Goal: Task Accomplishment & Management: Manage account settings

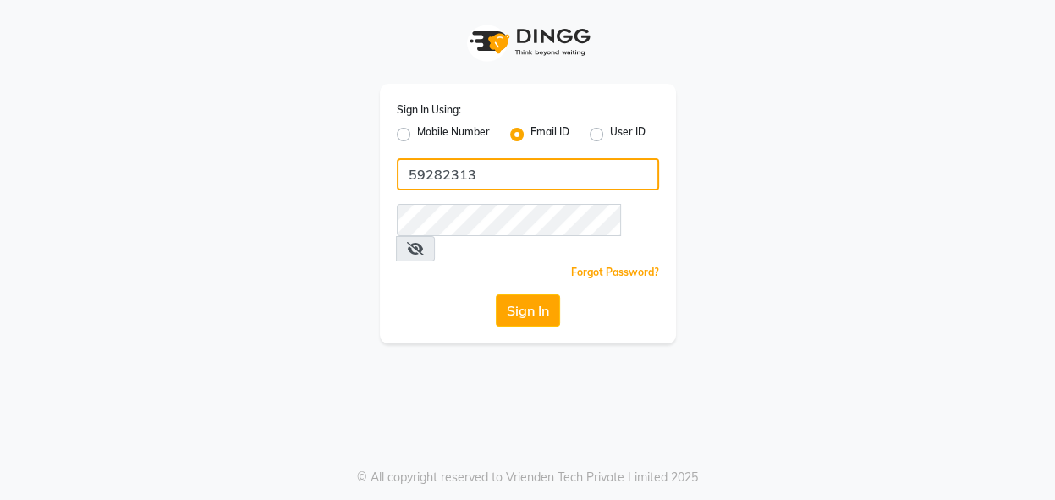
click at [470, 177] on input "59282313" at bounding box center [528, 174] width 262 height 32
type input "5"
type input "[EMAIL_ADDRESS][DOMAIN_NAME]"
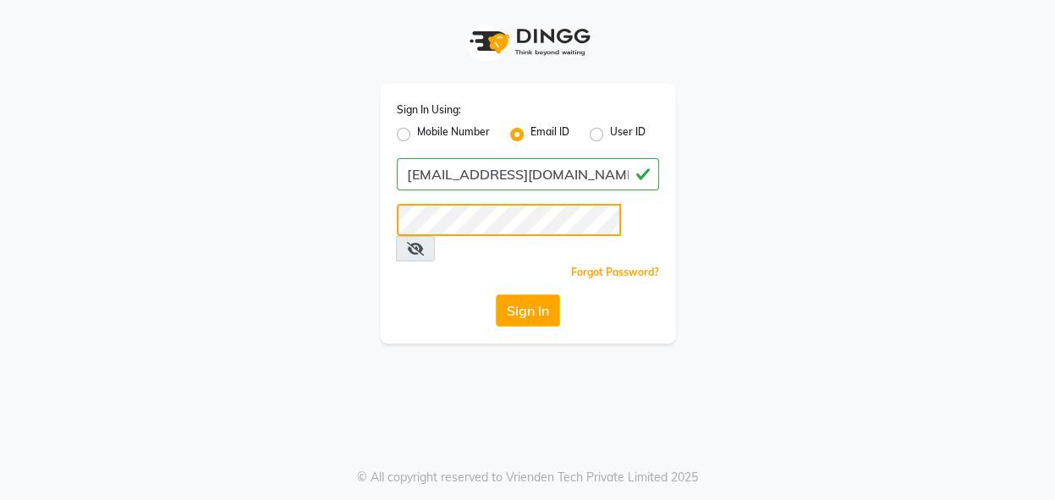
click at [496, 294] on button "Sign In" at bounding box center [528, 310] width 64 height 32
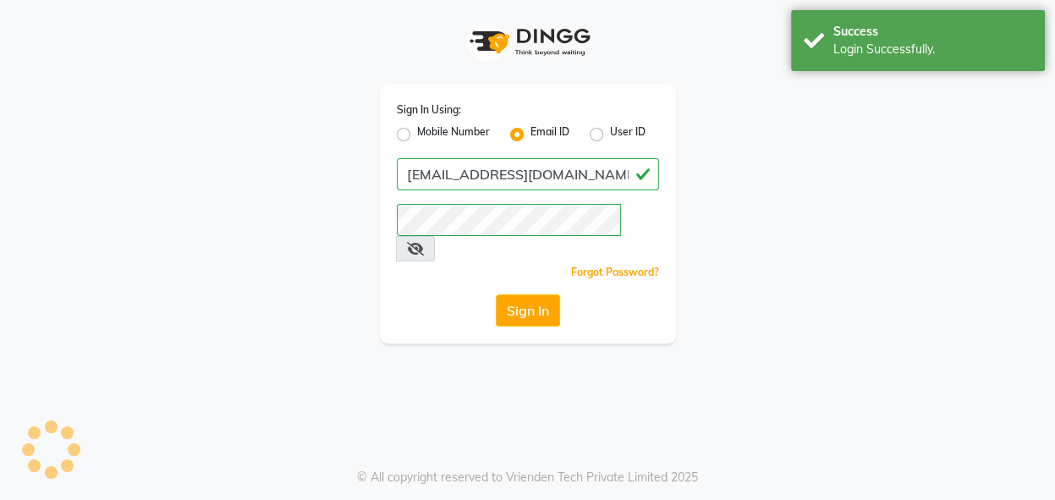
drag, startPoint x: 700, startPoint y: 201, endPoint x: 707, endPoint y: 206, distance: 9.6
click at [707, 206] on div "Sign In Using: Mobile Number Email ID User ID [EMAIL_ADDRESS][DOMAIN_NAME] Reme…" at bounding box center [528, 171] width 964 height 343
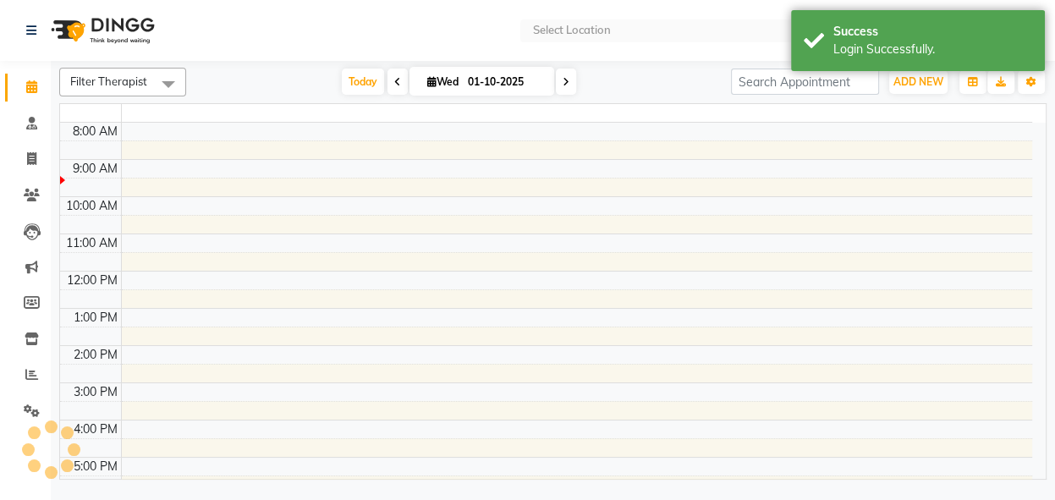
select select "en"
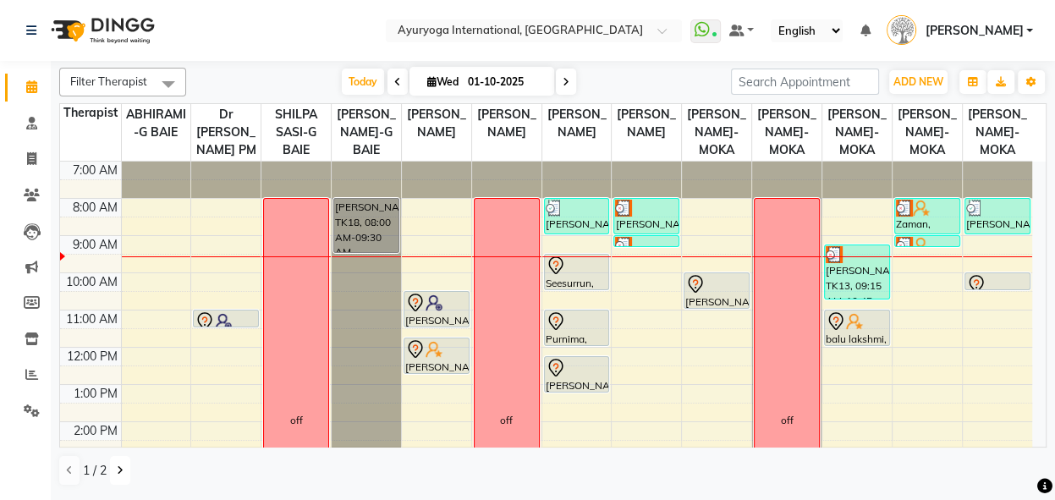
click at [117, 480] on button at bounding box center [120, 470] width 20 height 29
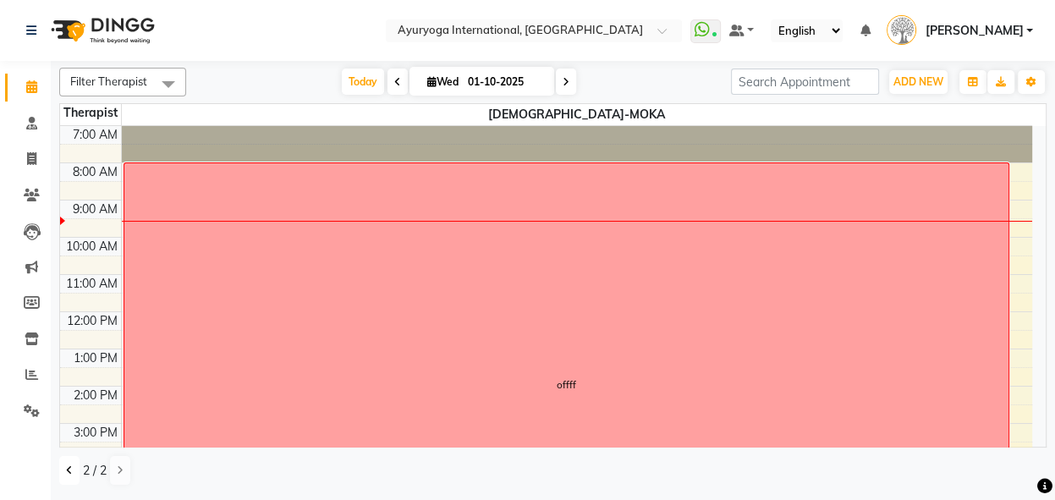
click at [68, 473] on icon at bounding box center [69, 470] width 7 height 10
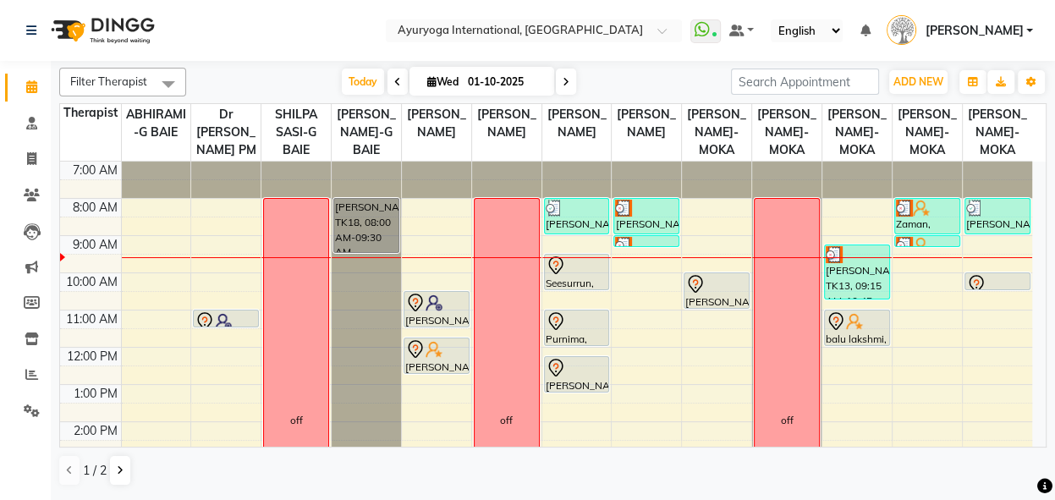
drag, startPoint x: 1032, startPoint y: 268, endPoint x: 1033, endPoint y: 243, distance: 25.4
click at [1033, 243] on div "7:00 AM 8:00 AM 9:00 AM 10:00 AM 11:00 AM 12:00 PM 1:00 PM 2:00 PM 3:00 PM 4:00…" at bounding box center [553, 304] width 986 height 285
click at [981, 26] on span "[PERSON_NAME]" at bounding box center [974, 31] width 98 height 18
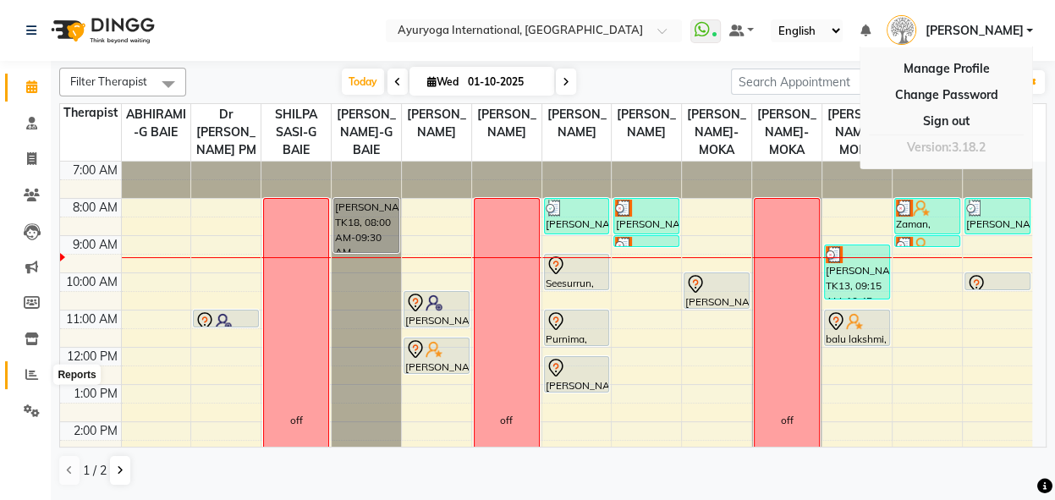
click at [28, 379] on icon at bounding box center [31, 374] width 13 height 13
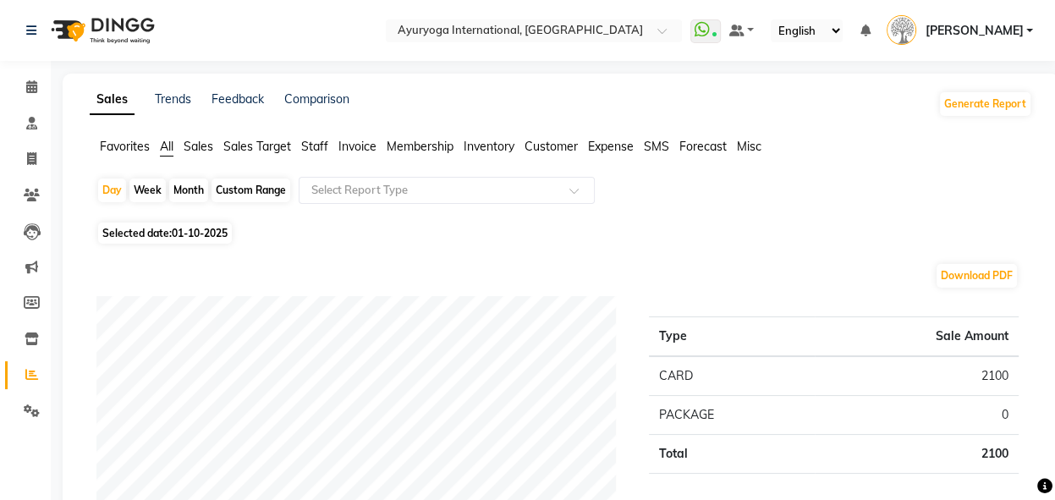
click at [404, 147] on span "Membership" at bounding box center [420, 146] width 67 height 15
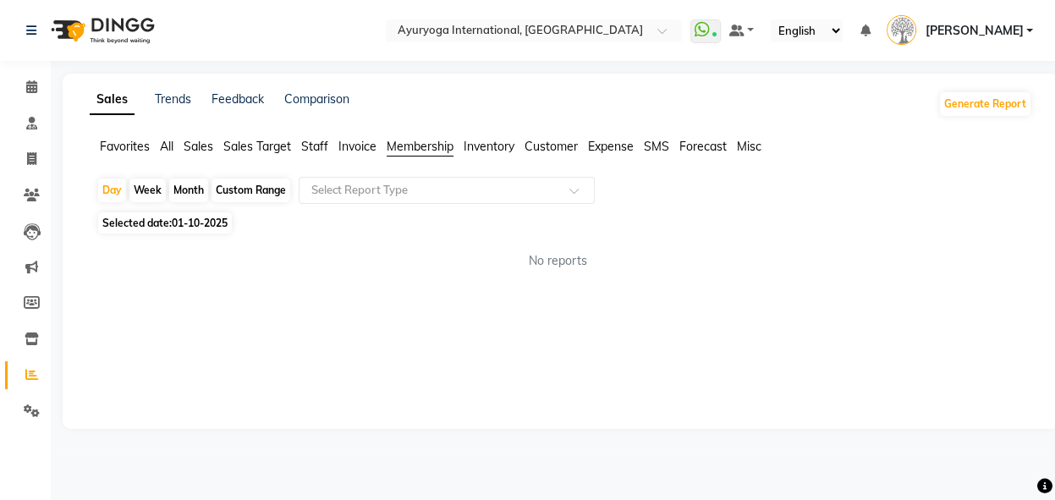
click at [485, 144] on span "Inventory" at bounding box center [489, 146] width 51 height 15
click at [548, 146] on span "Customer" at bounding box center [551, 146] width 53 height 15
click at [609, 146] on span "Expense" at bounding box center [611, 146] width 46 height 15
click at [648, 150] on span "SMS" at bounding box center [656, 146] width 25 height 15
click at [695, 147] on span "Forecast" at bounding box center [702, 146] width 47 height 15
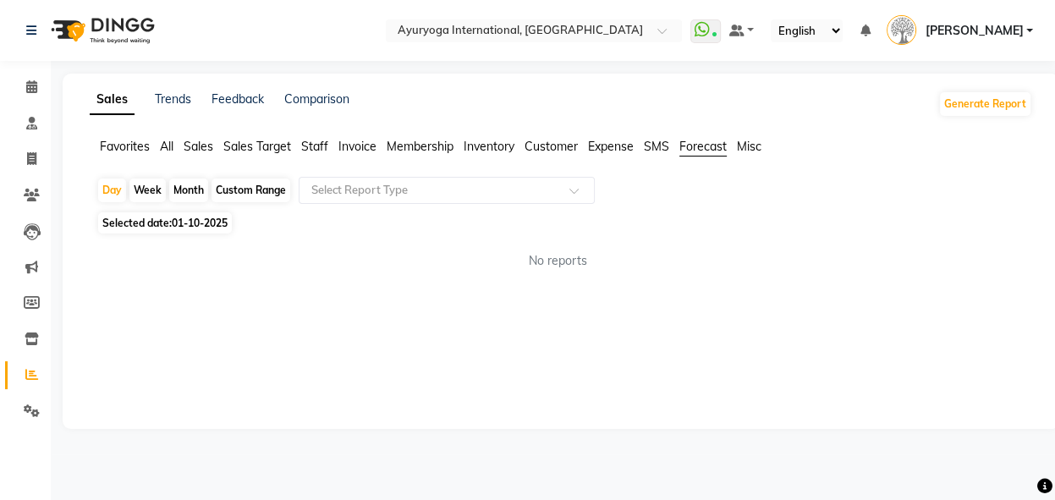
click at [742, 148] on span "Misc" at bounding box center [749, 146] width 25 height 15
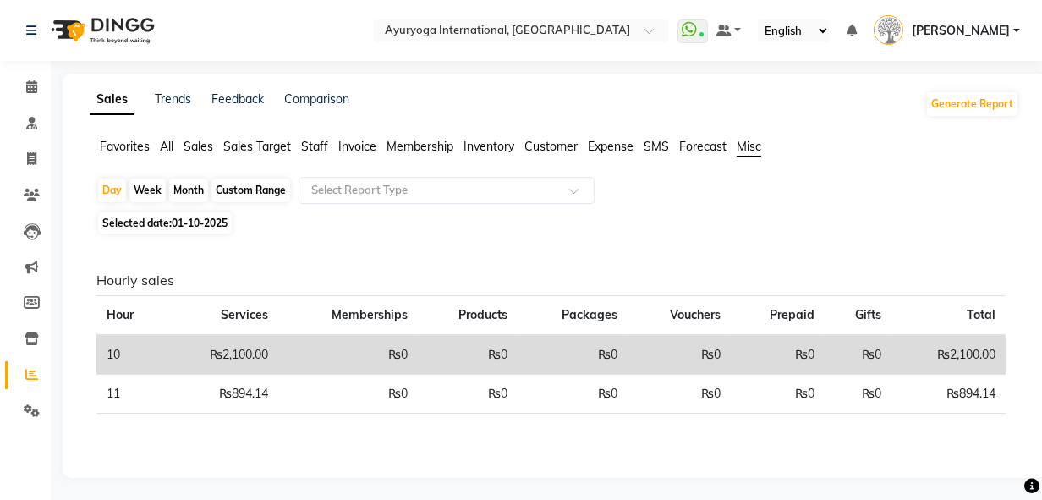
click at [700, 147] on span "Forecast" at bounding box center [702, 146] width 47 height 15
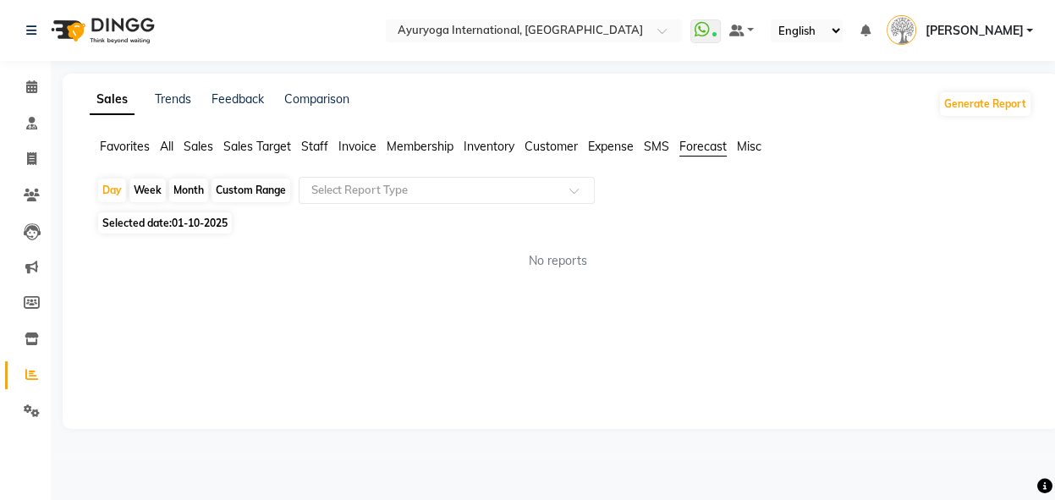
click at [622, 151] on span "Expense" at bounding box center [611, 146] width 46 height 15
click at [568, 148] on span "Customer" at bounding box center [551, 146] width 53 height 15
click at [406, 145] on span "Membership" at bounding box center [420, 146] width 67 height 15
click at [569, 191] on span at bounding box center [579, 195] width 21 height 17
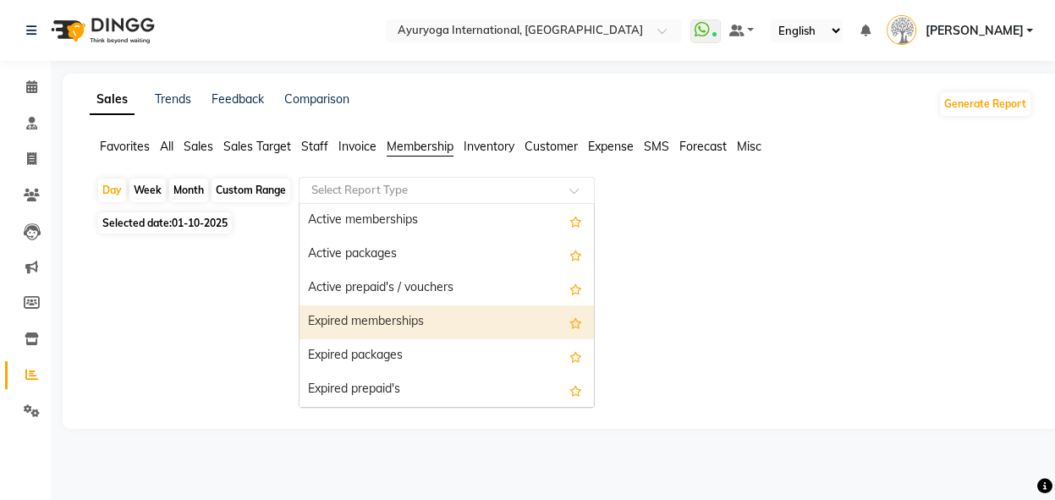
click at [466, 311] on div "Expired memberships" at bounding box center [446, 322] width 294 height 34
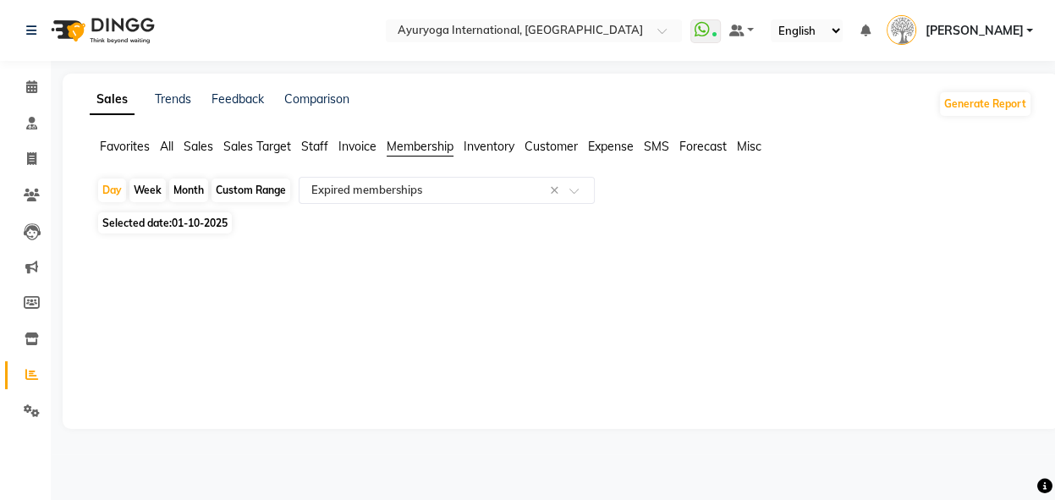
click at [225, 191] on div "Custom Range" at bounding box center [251, 191] width 79 height 24
select select "10"
select select "2025"
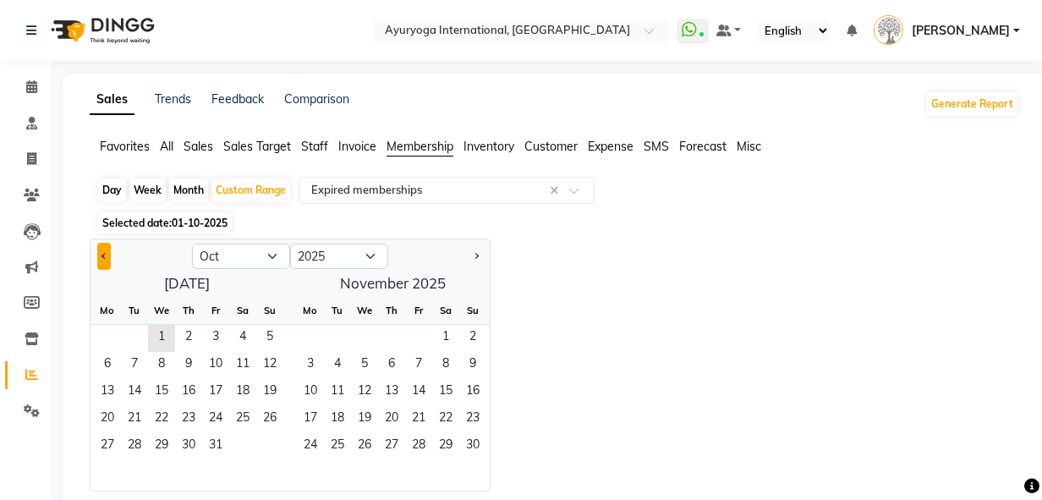
click at [100, 261] on button "Previous month" at bounding box center [104, 256] width 14 height 27
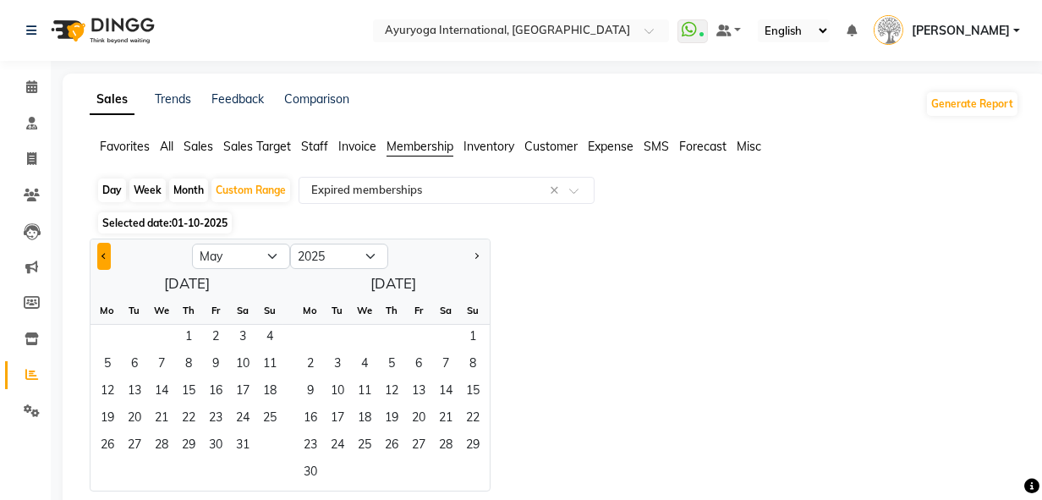
click at [100, 261] on button "Previous month" at bounding box center [104, 256] width 14 height 27
click at [105, 264] on button "Previous month" at bounding box center [104, 256] width 14 height 27
click at [402, 294] on div "[DATE] Mo Tu We Th Fr Sa Su 1 2 3 4 5 6 7 8 9 10 11 12 13 14 15 16 17 18 19 20 …" at bounding box center [290, 380] width 399 height 221
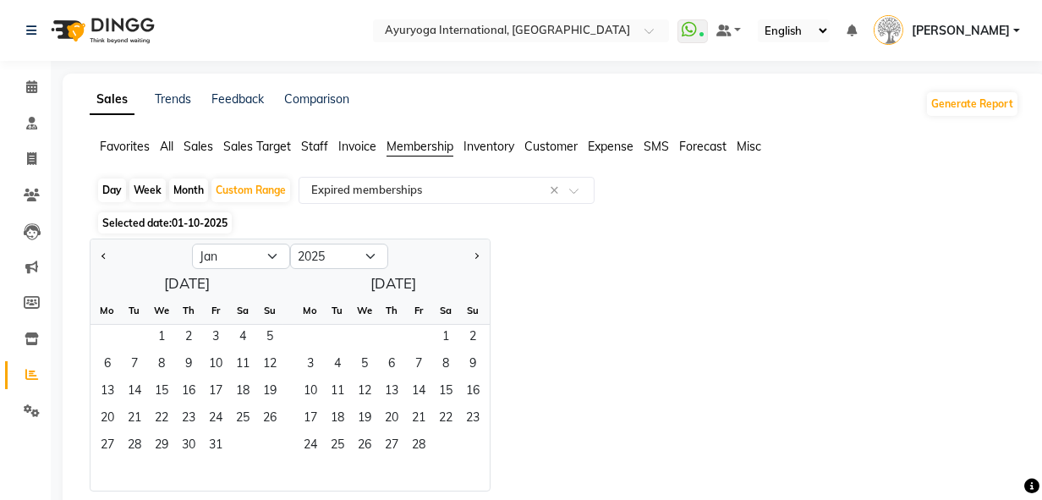
click at [402, 286] on div "[DATE] Mo Tu We Th Fr Sa Su 1 2 3 4 5 6 7 8 9 10 11 12 13 14 15 16 17 18 19 20 …" at bounding box center [290, 380] width 399 height 221
click at [382, 283] on div "[DATE] Mo Tu We Th Fr Sa Su 1 2 3 4 5 6 7 8 9 10 11 12 13 14 15 16 17 18 19 20 …" at bounding box center [290, 380] width 399 height 221
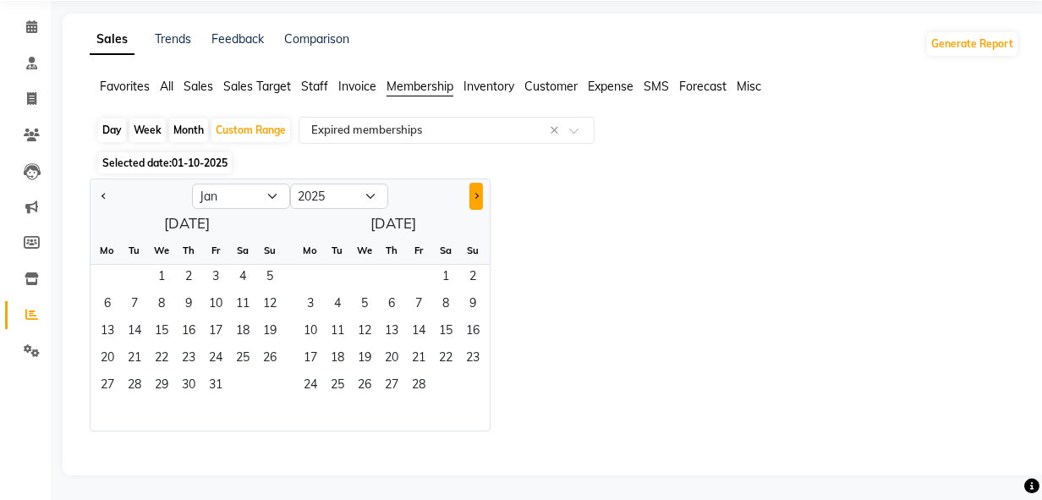
click at [475, 199] on button "Next month" at bounding box center [477, 196] width 14 height 27
select select "5"
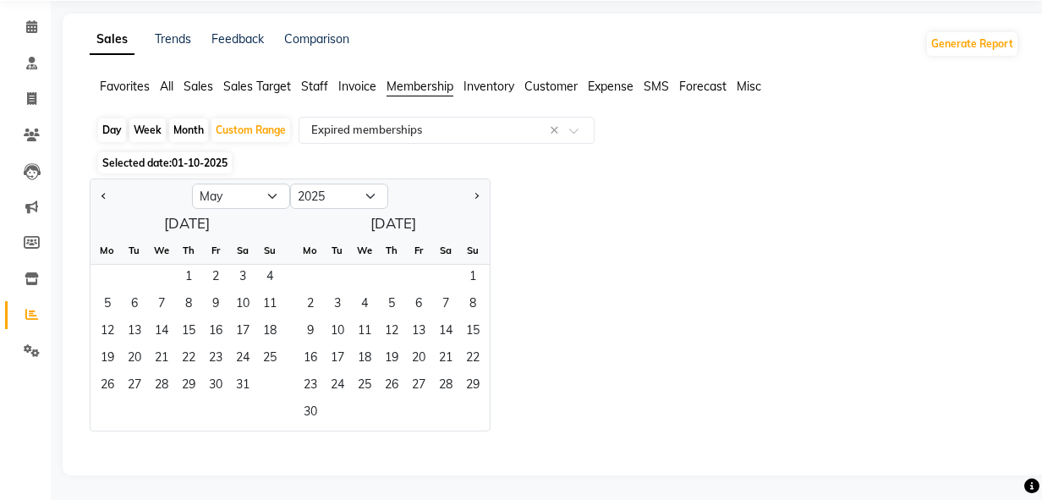
click at [188, 127] on div "Month" at bounding box center [188, 130] width 39 height 24
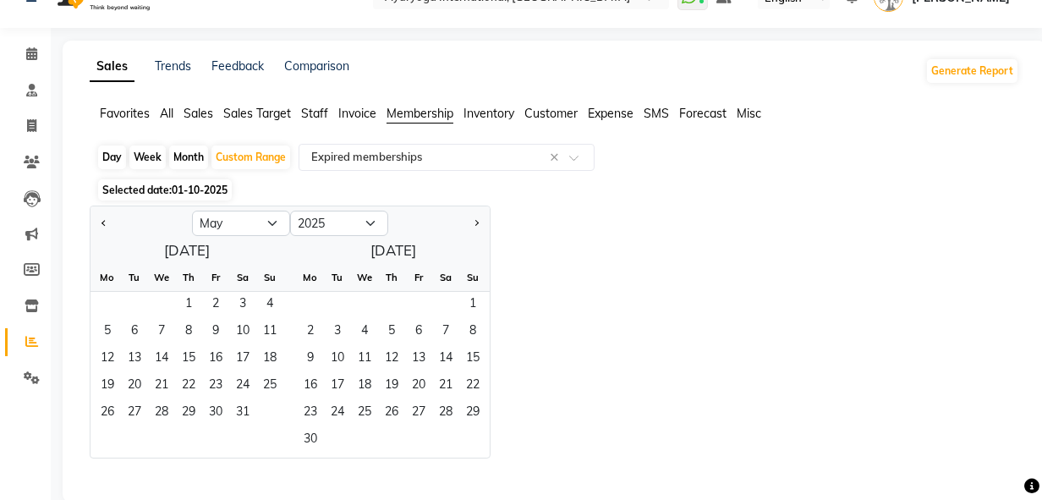
select select "10"
select select "2025"
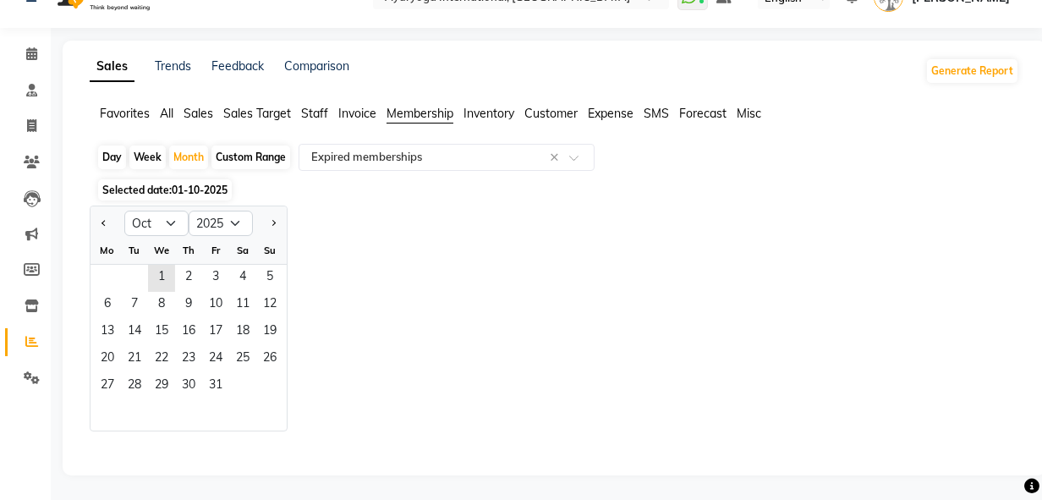
click at [231, 151] on div "Custom Range" at bounding box center [251, 158] width 79 height 24
select select "10"
select select "2025"
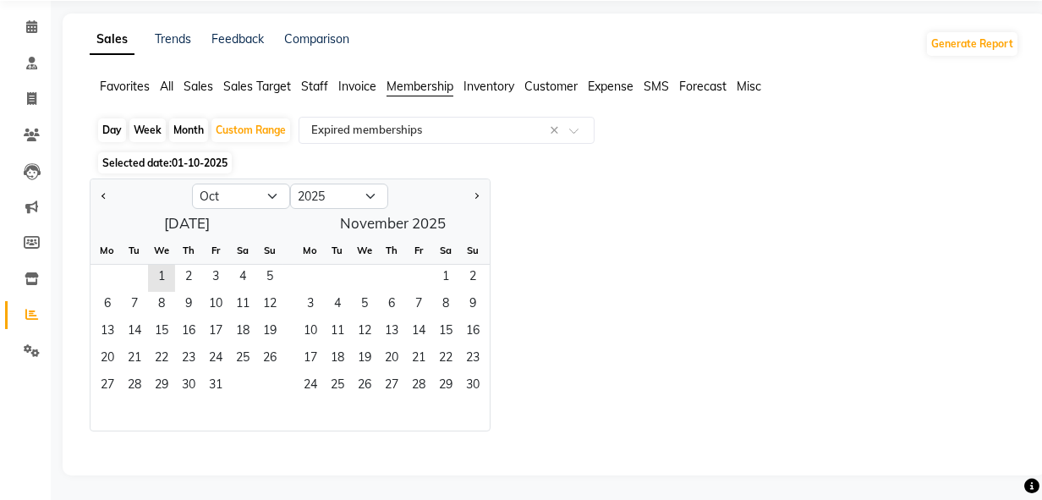
click at [368, 222] on div "[DATE] Mo Tu We Th Fr Sa Su 1 2 3 4 5 6 7 8 9 10 11 12 13 14 15 16 17 18 19 20 …" at bounding box center [290, 320] width 399 height 221
click at [483, 381] on span "30" at bounding box center [472, 386] width 27 height 27
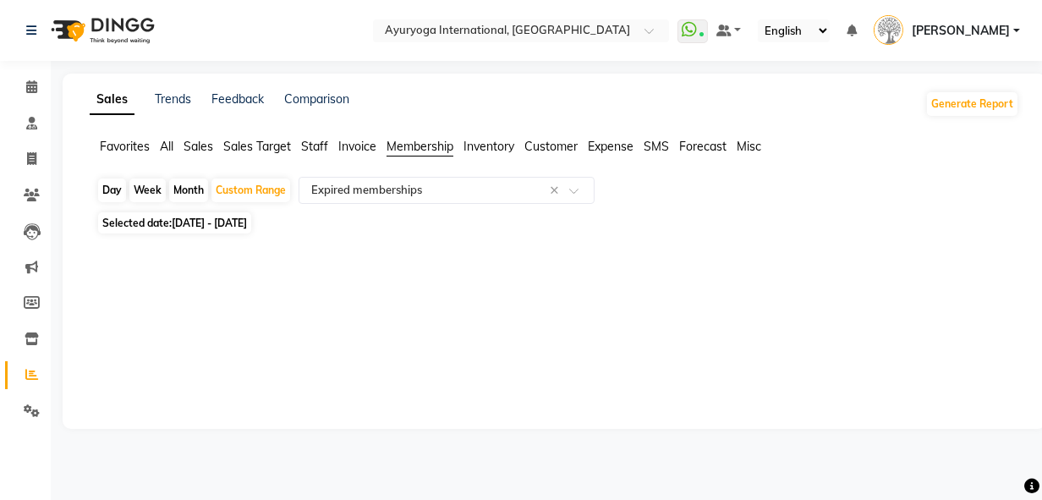
scroll to position [0, 0]
click at [1002, 105] on button "Generate Report" at bounding box center [985, 104] width 91 height 24
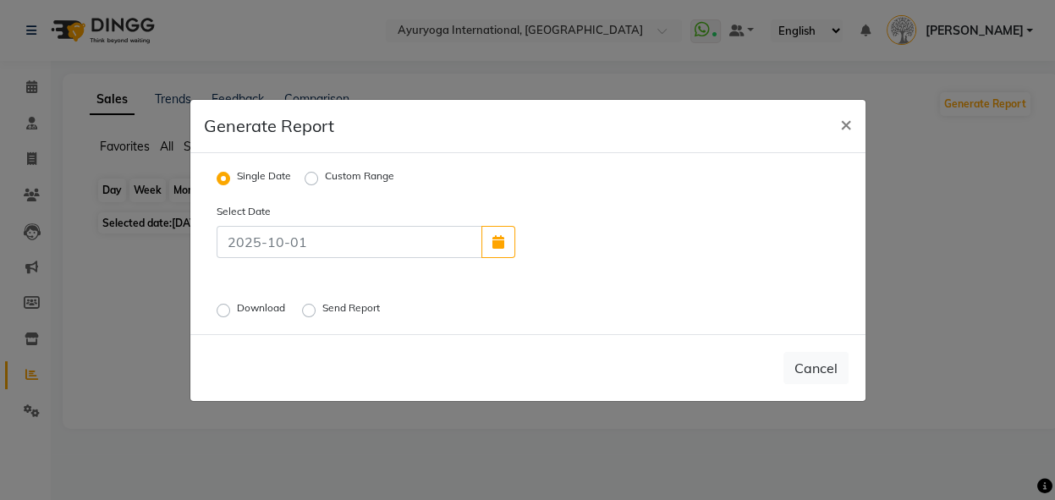
click at [325, 181] on label "Custom Range" at bounding box center [359, 178] width 69 height 20
click at [308, 181] on input "Custom Range" at bounding box center [314, 178] width 12 height 12
radio input "true"
select select "10"
select select "2025"
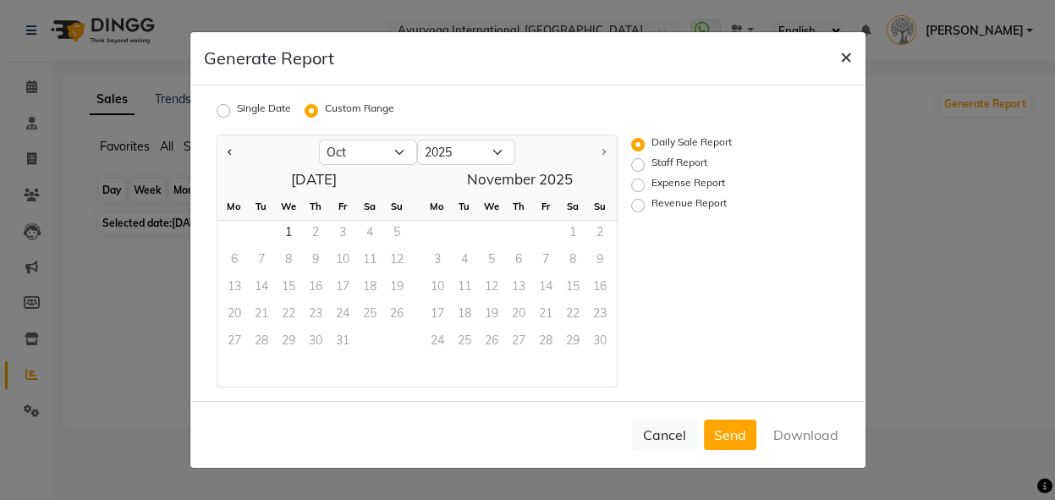
click at [842, 61] on span "×" at bounding box center [846, 55] width 12 height 25
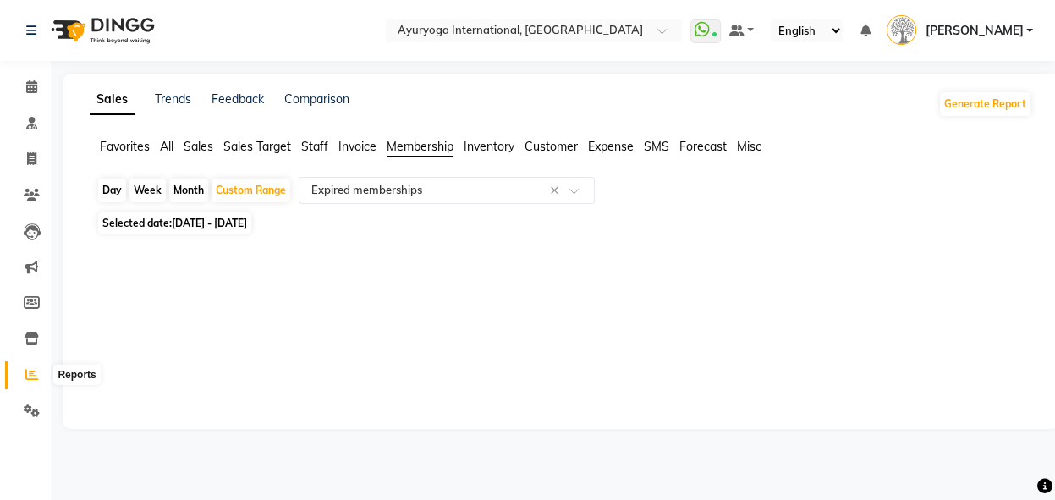
click at [25, 366] on span at bounding box center [32, 374] width 30 height 19
click at [29, 372] on icon at bounding box center [31, 374] width 13 height 13
click at [536, 143] on span "Customer" at bounding box center [551, 146] width 53 height 15
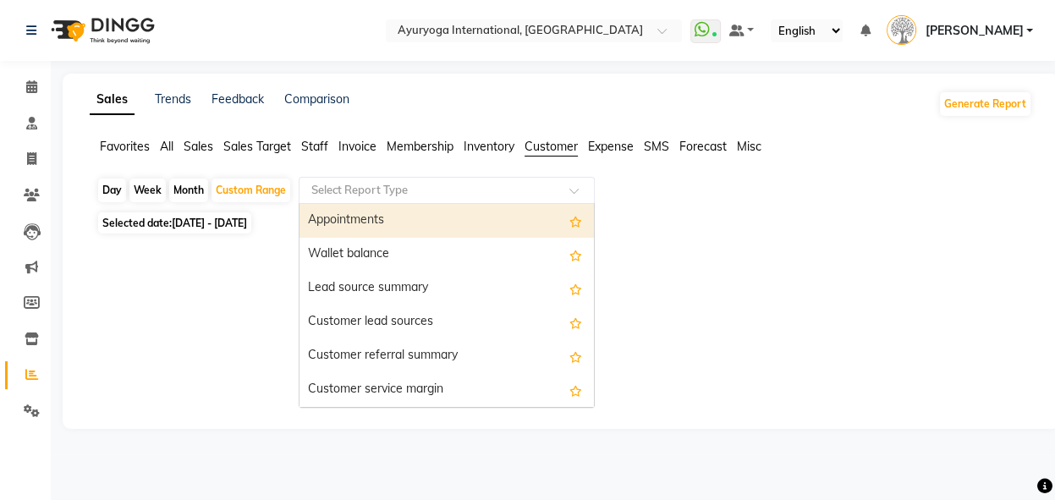
click at [537, 179] on div "Select Report Type" at bounding box center [447, 190] width 296 height 27
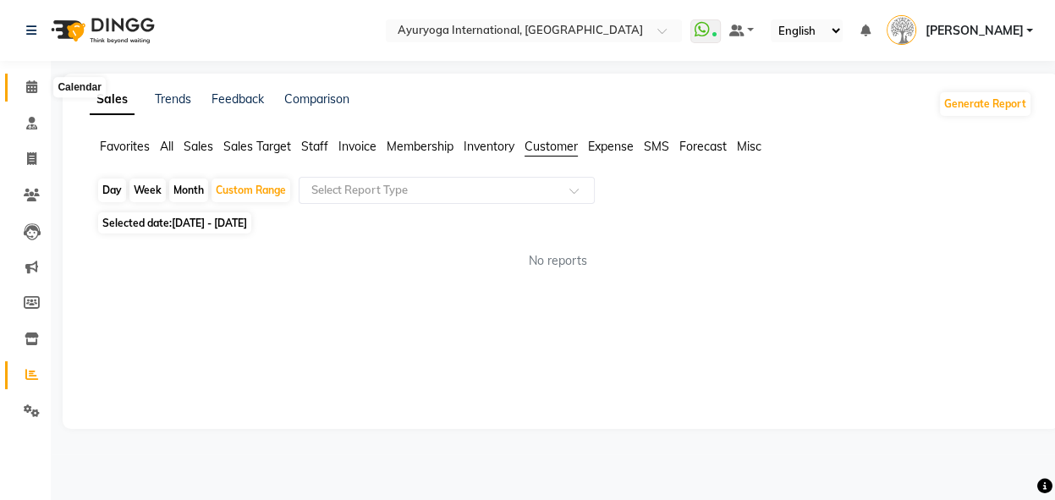
click at [21, 89] on span at bounding box center [32, 87] width 30 height 19
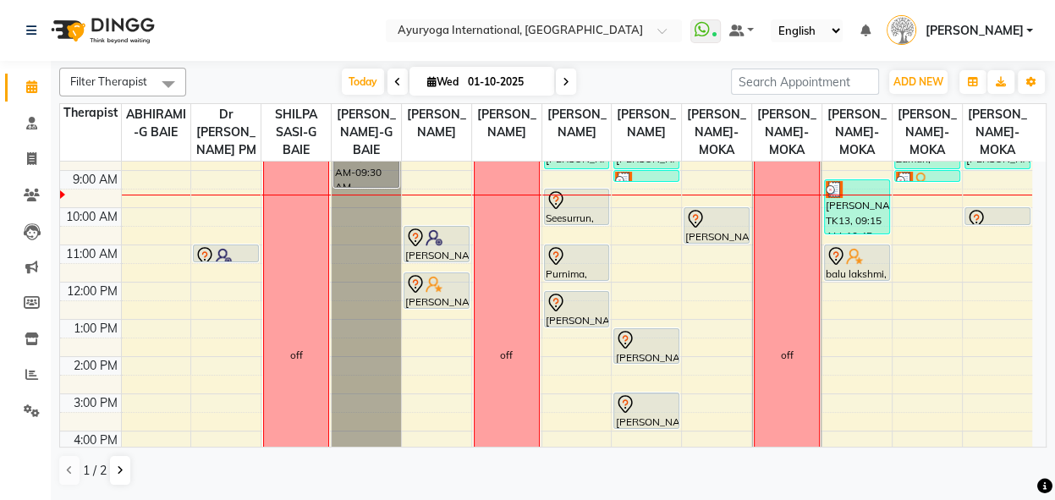
scroll to position [80, 0]
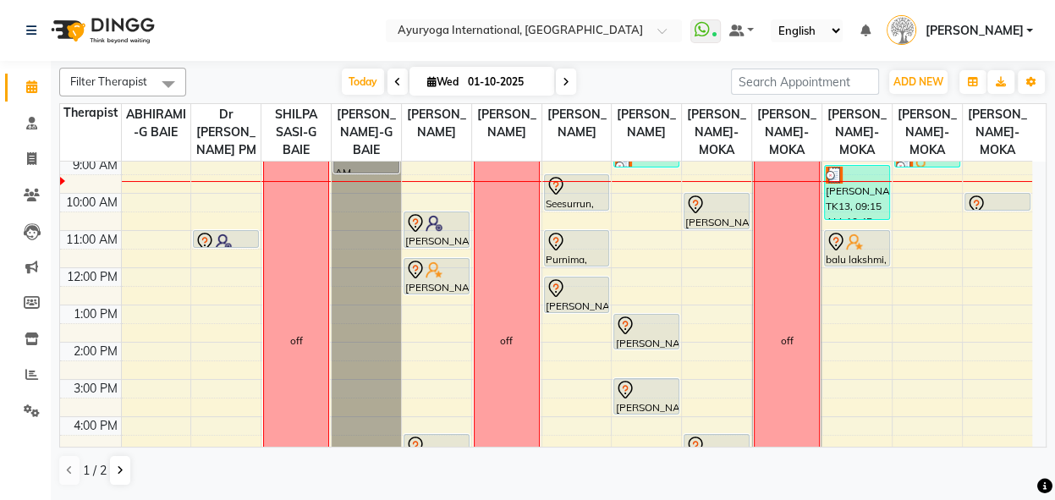
click at [556, 81] on span at bounding box center [566, 82] width 20 height 26
type input "02-10-2025"
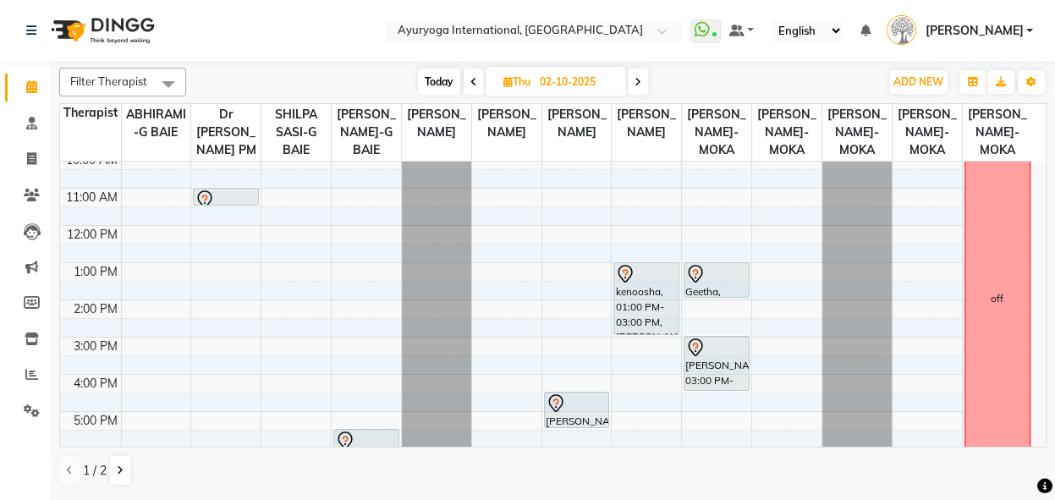
scroll to position [0, 0]
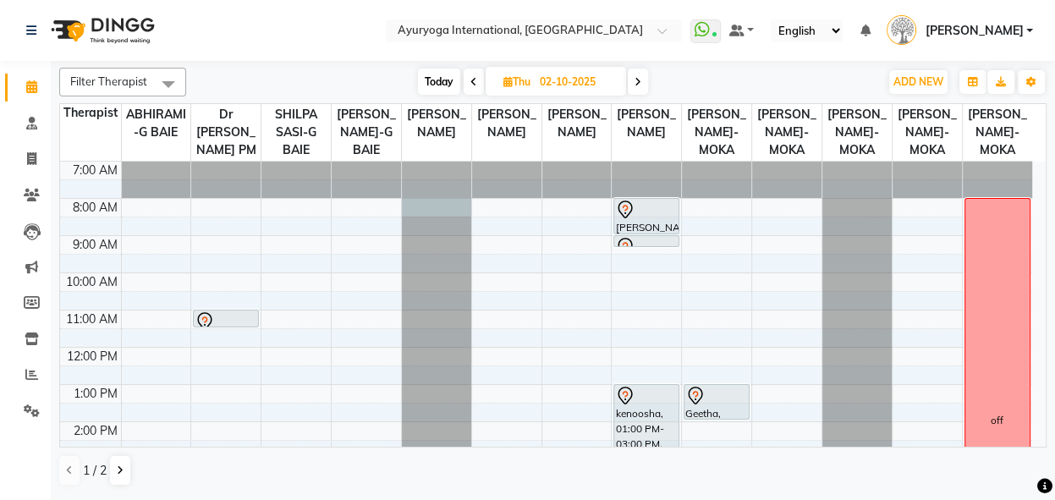
click at [442, 162] on div at bounding box center [436, 162] width 69 height 0
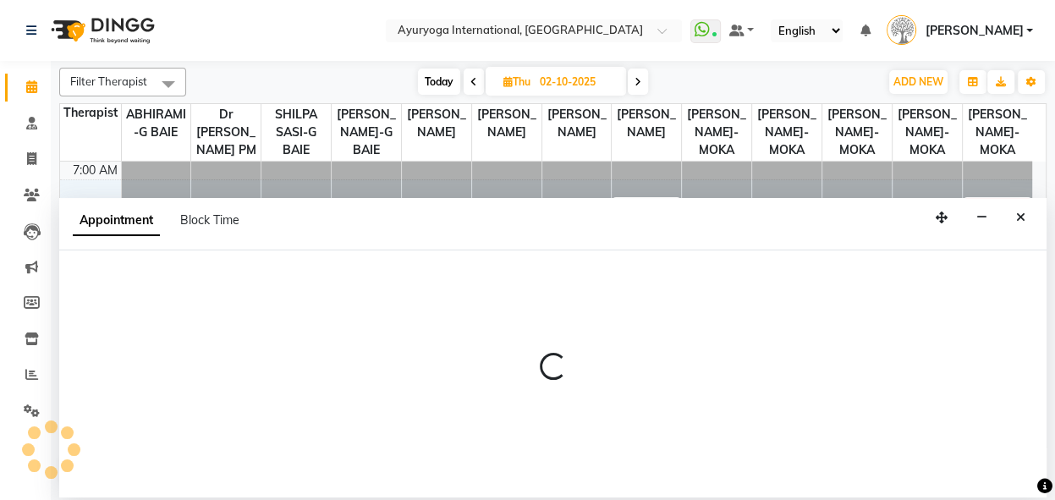
select select "69824"
select select "480"
select select "tentative"
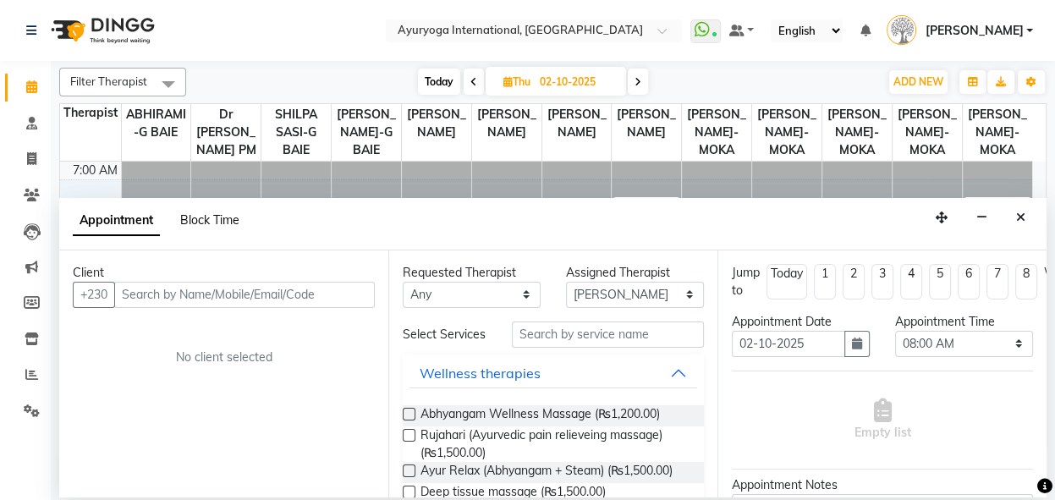
click at [206, 220] on span "Block Time" at bounding box center [209, 219] width 59 height 15
select select "69824"
select select "480"
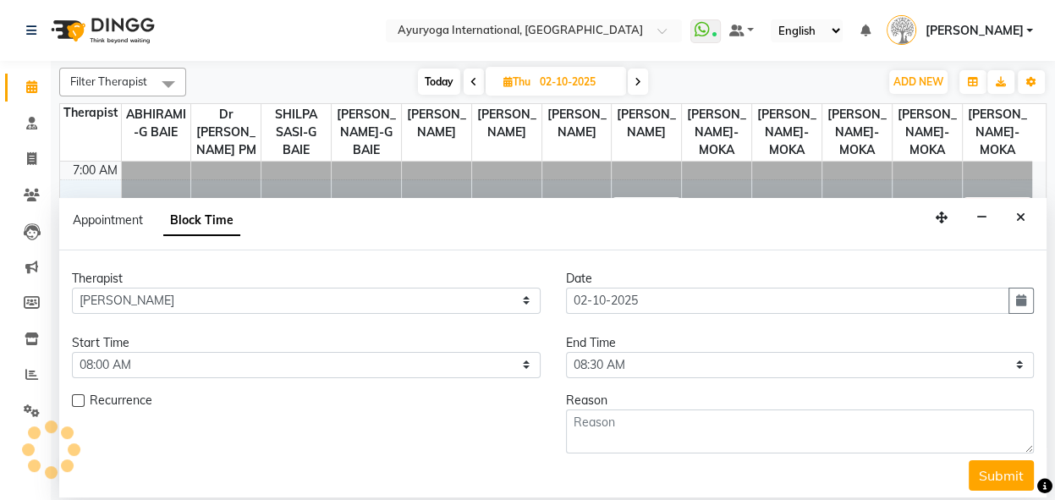
scroll to position [74, 0]
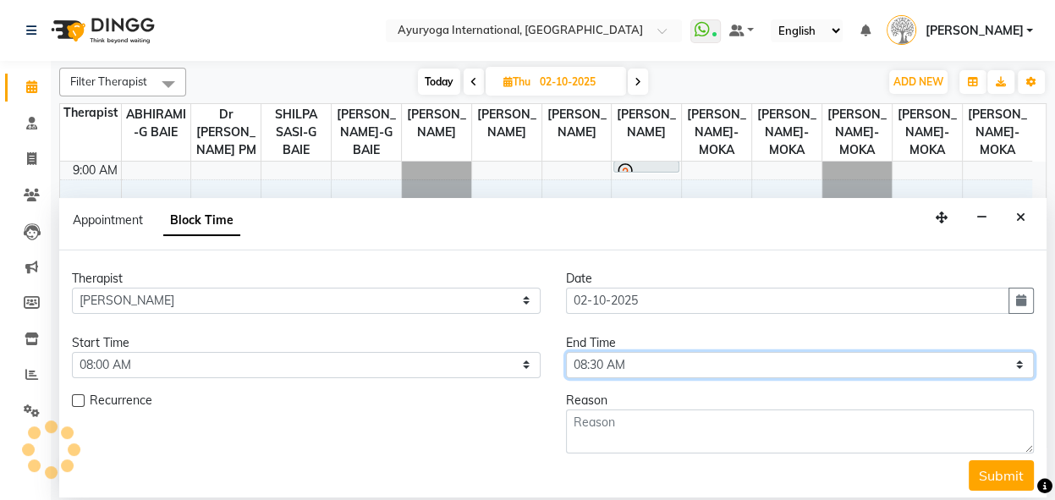
click at [679, 354] on select "Select 08:00 AM 08:15 AM 08:30 AM 08:45 AM 09:00 AM 09:15 AM 09:30 AM 09:45 AM …" at bounding box center [800, 365] width 469 height 26
select select "1200"
click at [566, 352] on select "Select 08:00 AM 08:15 AM 08:30 AM 08:45 AM 09:00 AM 09:15 AM 09:30 AM 09:45 AM …" at bounding box center [800, 365] width 469 height 26
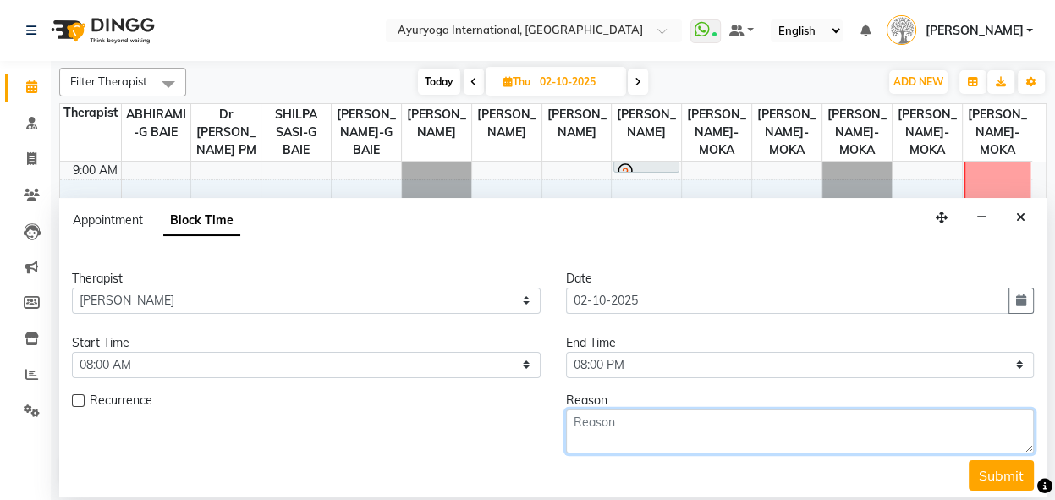
click at [852, 431] on textarea at bounding box center [800, 431] width 469 height 44
type textarea "off"
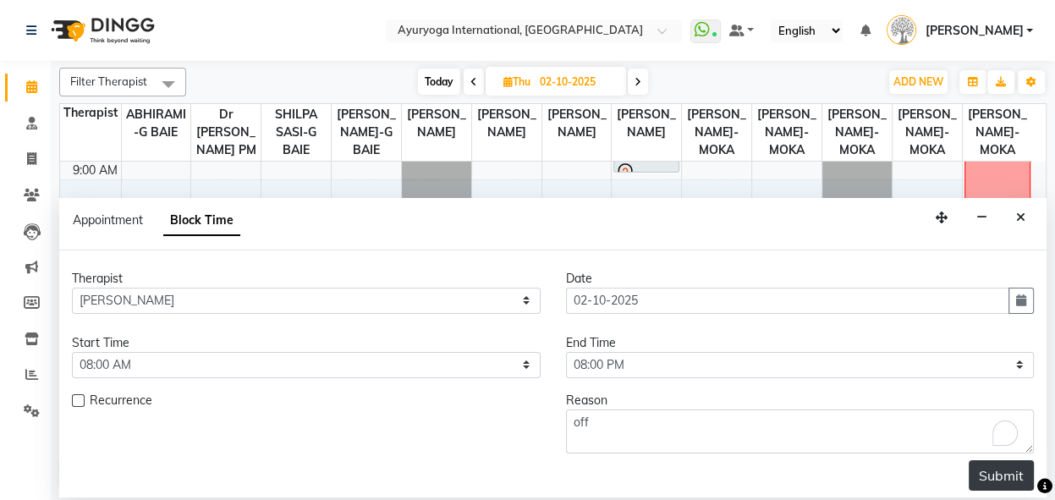
click at [972, 468] on button "Submit" at bounding box center [1001, 475] width 65 height 30
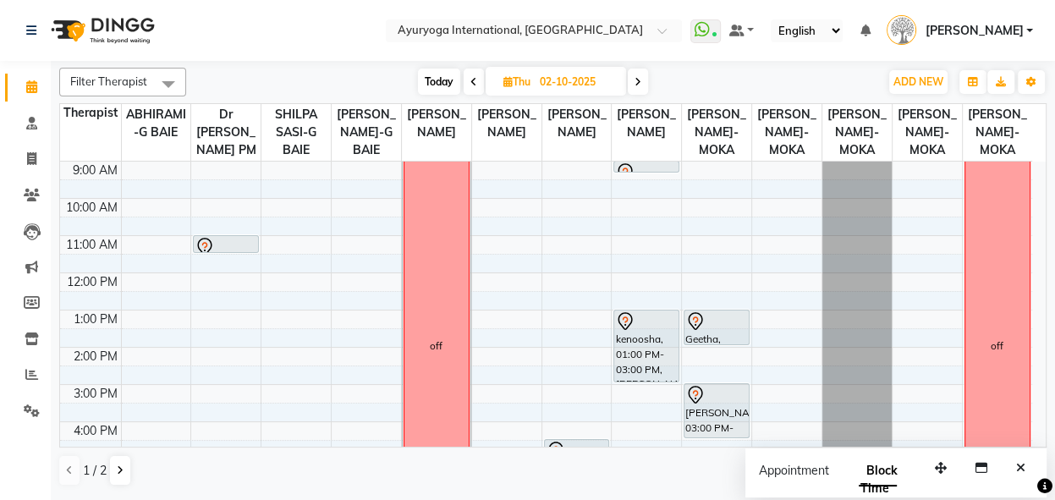
drag, startPoint x: 906, startPoint y: 304, endPoint x: 745, endPoint y: 365, distance: 173.0
click at [745, 365] on div "7:00 AM 8:00 AM 9:00 AM 10:00 AM 11:00 AM 12:00 PM 1:00 PM 2:00 PM 3:00 PM 4:00…" at bounding box center [546, 347] width 972 height 520
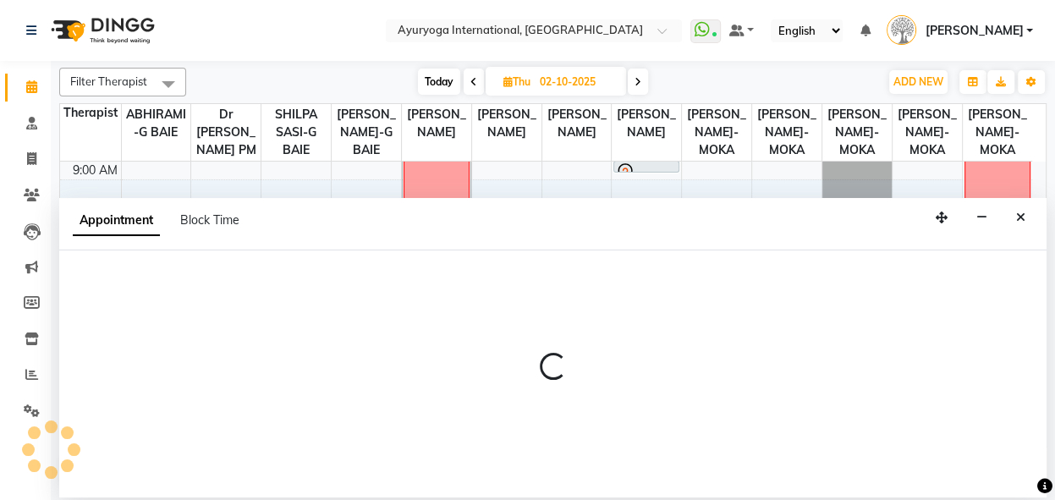
select select "60458"
select select "690"
select select "tentative"
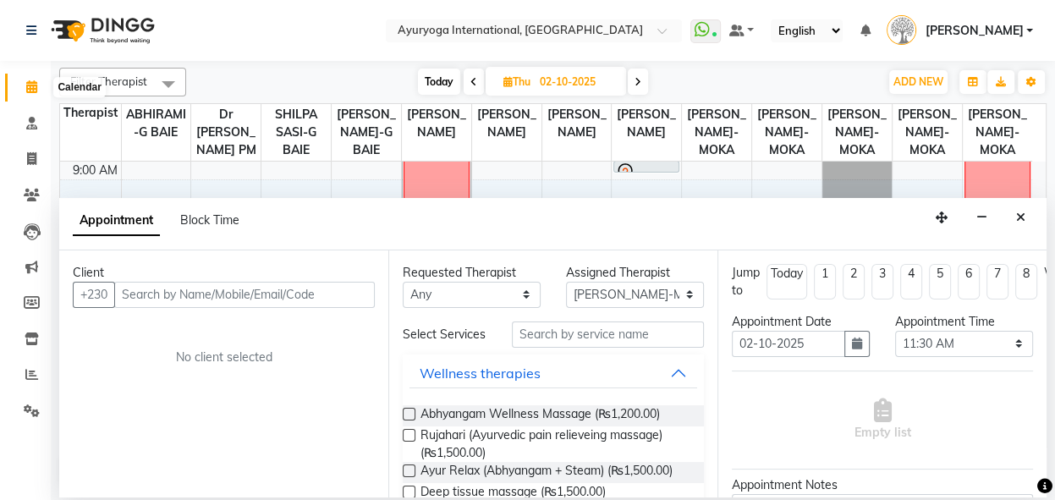
click at [29, 83] on icon at bounding box center [31, 86] width 11 height 13
click at [1019, 218] on icon "Close" at bounding box center [1020, 218] width 9 height 12
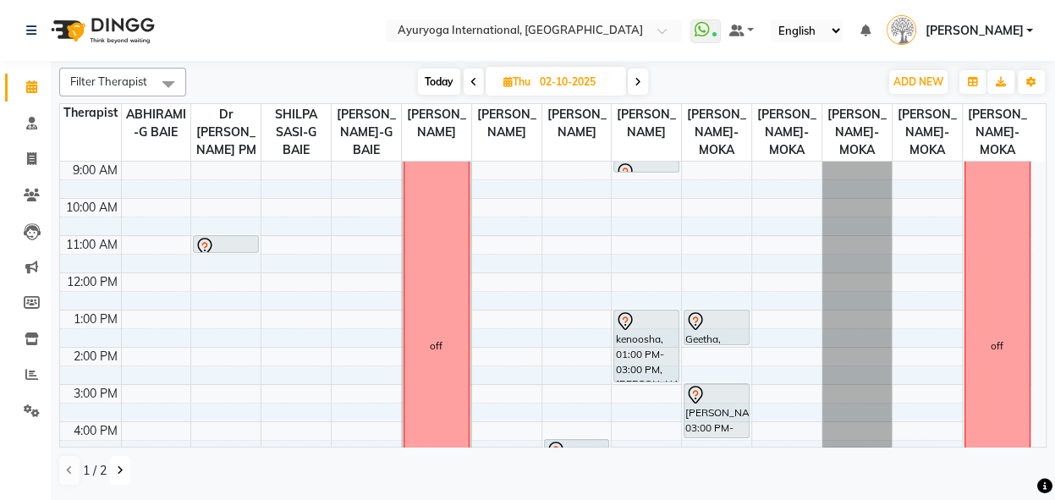
click at [114, 469] on button at bounding box center [120, 470] width 20 height 29
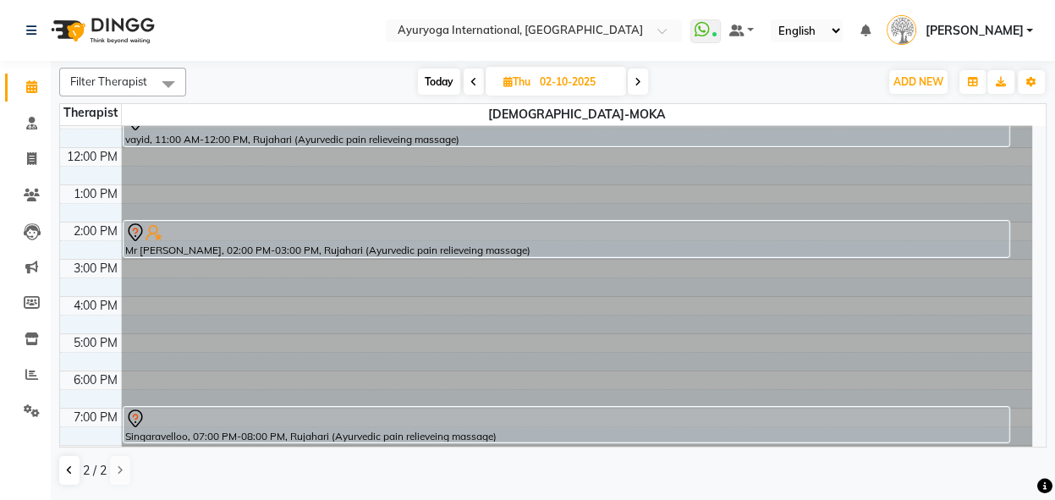
scroll to position [197, 0]
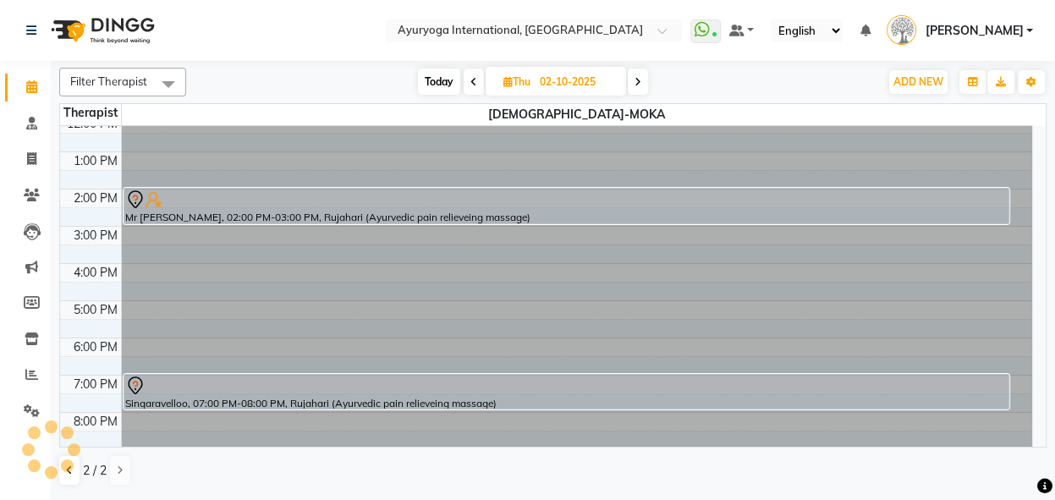
drag, startPoint x: 1047, startPoint y: 348, endPoint x: 1056, endPoint y: 386, distance: 39.2
click at [1054, 386] on html "Select Location × Ayuryoga International, [GEOGRAPHIC_DATA] Rd WhatsApp Status …" at bounding box center [527, 250] width 1055 height 500
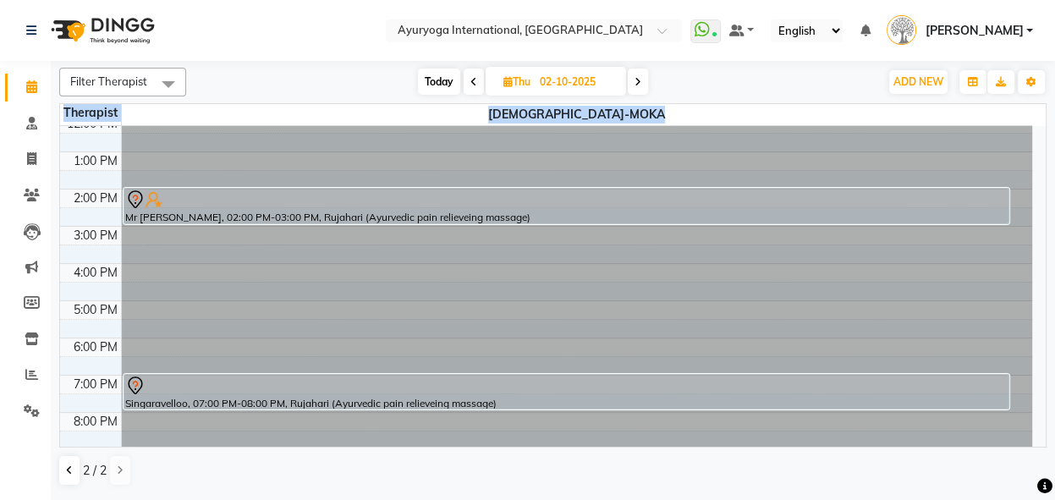
drag, startPoint x: 1053, startPoint y: 386, endPoint x: 1045, endPoint y: 287, distance: 99.3
click at [1045, 287] on div "Filter Therapist Select All ABHIRAMI-G BAIE Dr [PERSON_NAME] PM SHILPA SASI-G B…" at bounding box center [553, 279] width 1004 height 437
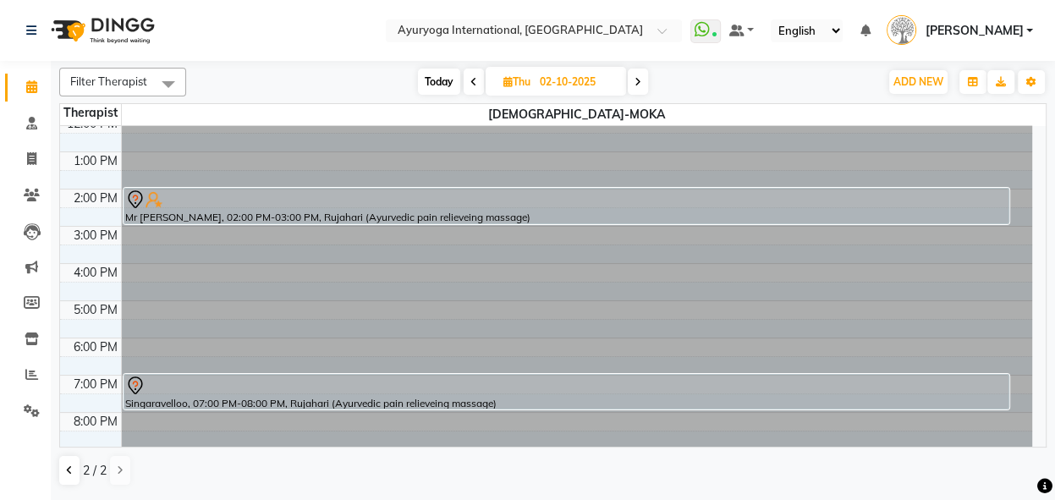
click at [425, 470] on div "2 / 2" at bounding box center [552, 470] width 987 height 32
click at [69, 475] on button at bounding box center [69, 470] width 20 height 29
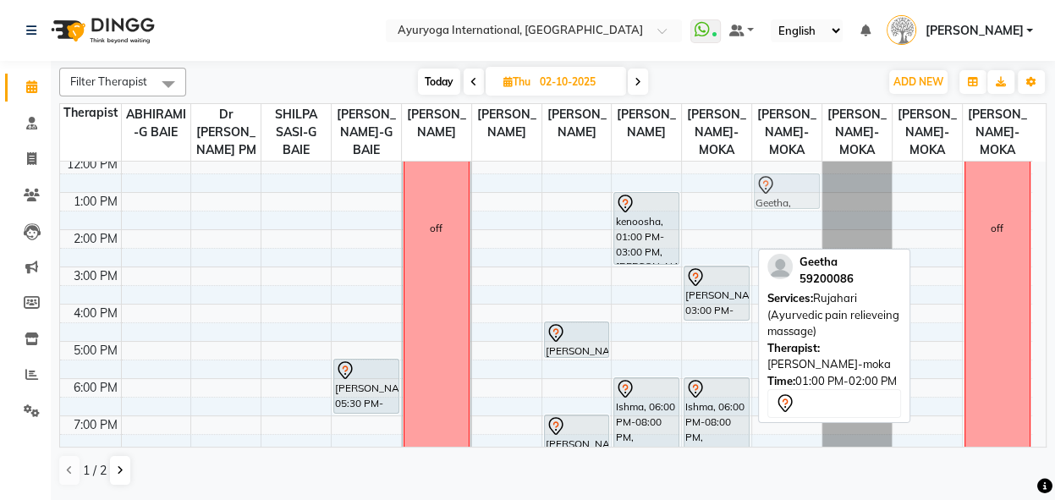
scroll to position [191, 0]
drag, startPoint x: 734, startPoint y: 240, endPoint x: 771, endPoint y: 241, distance: 36.4
click at [771, 241] on tr "sanasee, 11:00 AM-11:30 AM, Consultation with [PERSON_NAME] at [GEOGRAPHIC_DATA…" at bounding box center [546, 230] width 972 height 520
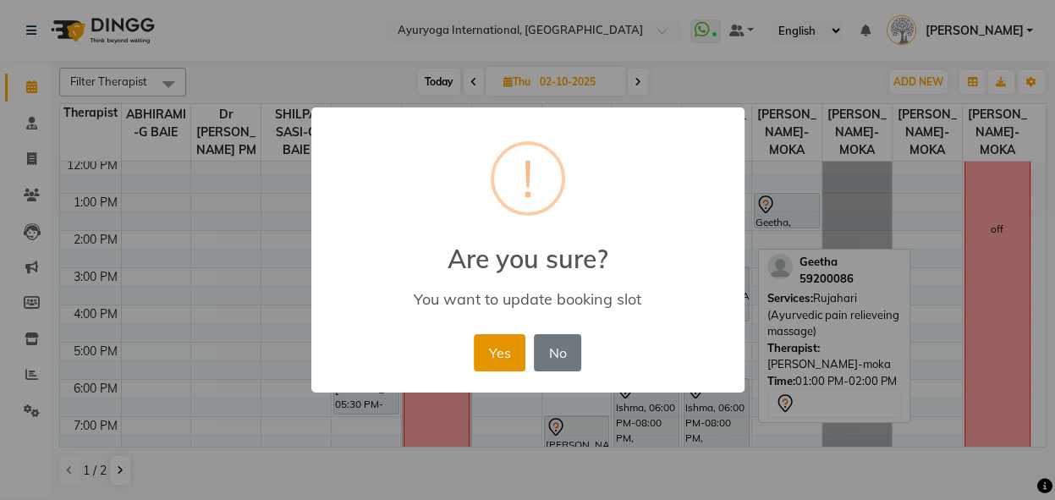
click at [518, 349] on button "Yes" at bounding box center [500, 352] width 52 height 37
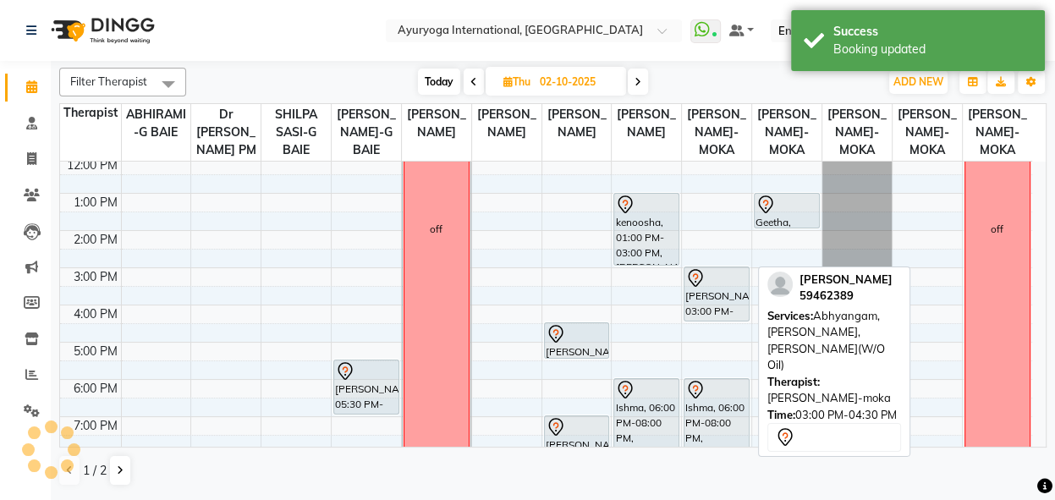
click at [798, 327] on div "7:00 AM 8:00 AM 9:00 AM 10:00 AM 11:00 AM 12:00 PM 1:00 PM 2:00 PM 3:00 PM 4:00…" at bounding box center [546, 230] width 972 height 520
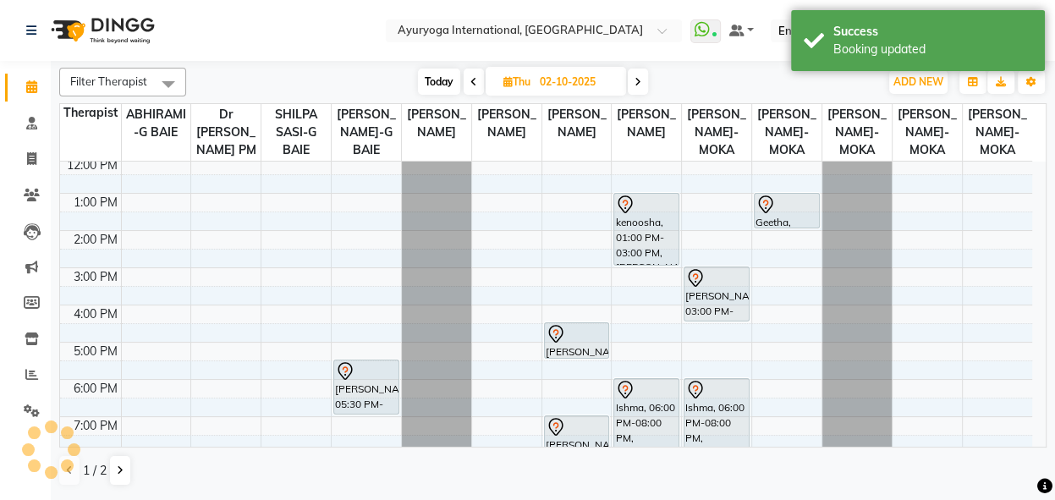
click at [799, 327] on div "7:00 AM 8:00 AM 9:00 AM 10:00 AM 11:00 AM 12:00 PM 1:00 PM 2:00 PM 3:00 PM 4:00…" at bounding box center [546, 230] width 972 height 520
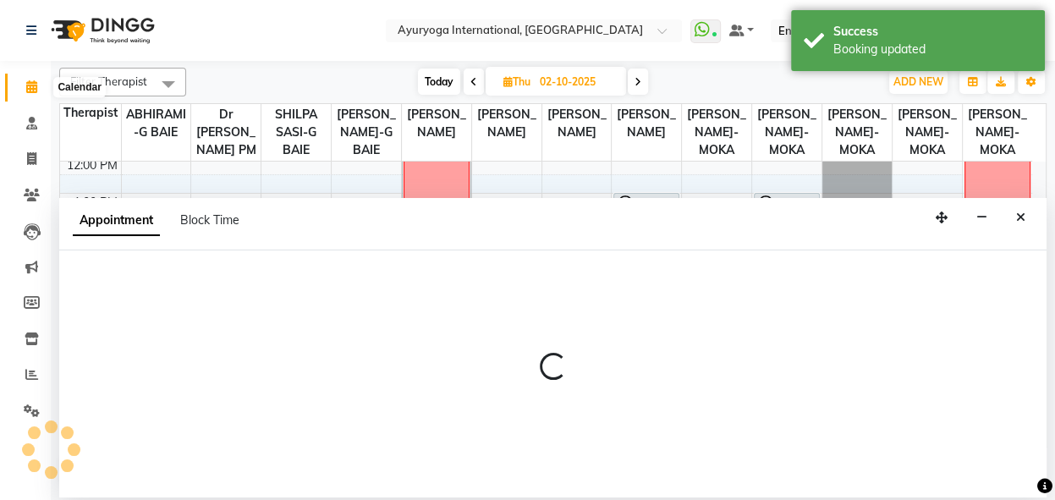
click at [26, 85] on icon at bounding box center [31, 86] width 11 height 13
select select "36055"
select select "930"
select select "tentative"
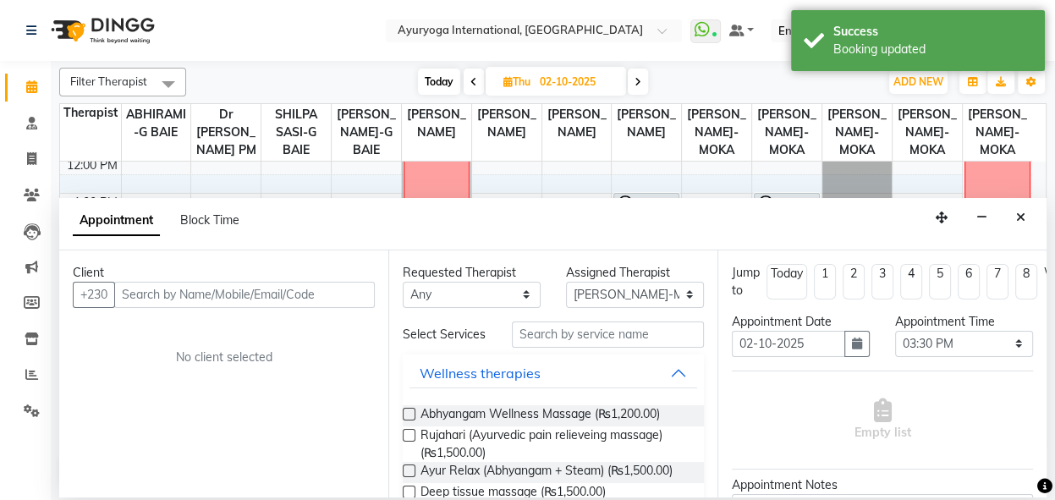
click at [26, 85] on icon at bounding box center [31, 86] width 11 height 13
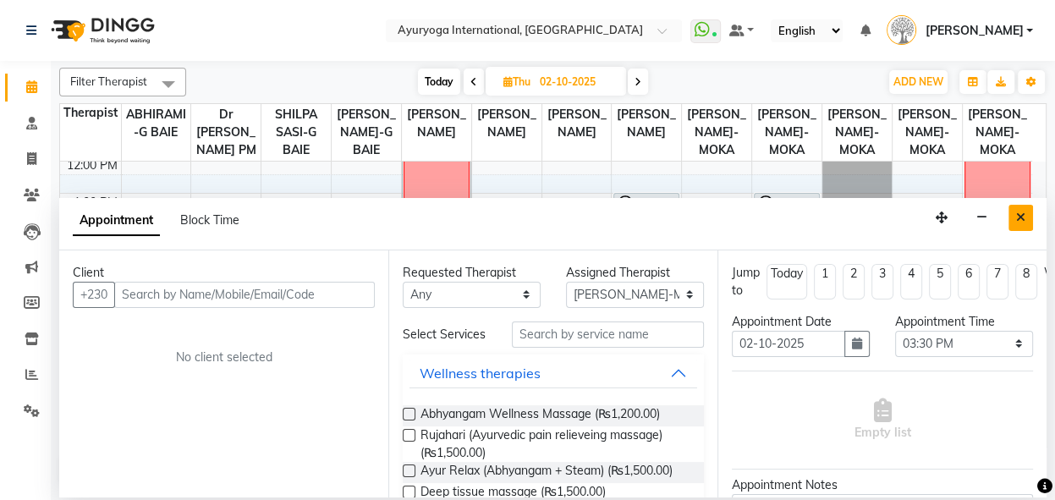
click at [1019, 212] on icon "Close" at bounding box center [1020, 218] width 9 height 12
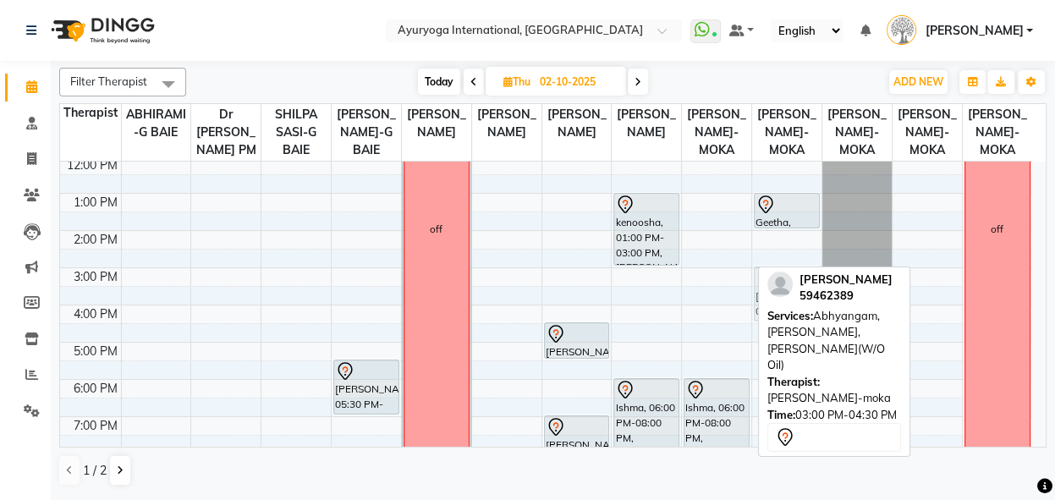
drag, startPoint x: 726, startPoint y: 345, endPoint x: 766, endPoint y: 341, distance: 40.0
click at [766, 341] on div "Filter Therapist Select All ABHIRAMI-G BAIE Dr [PERSON_NAME] PM SHILPA SASI-G B…" at bounding box center [552, 277] width 987 height 432
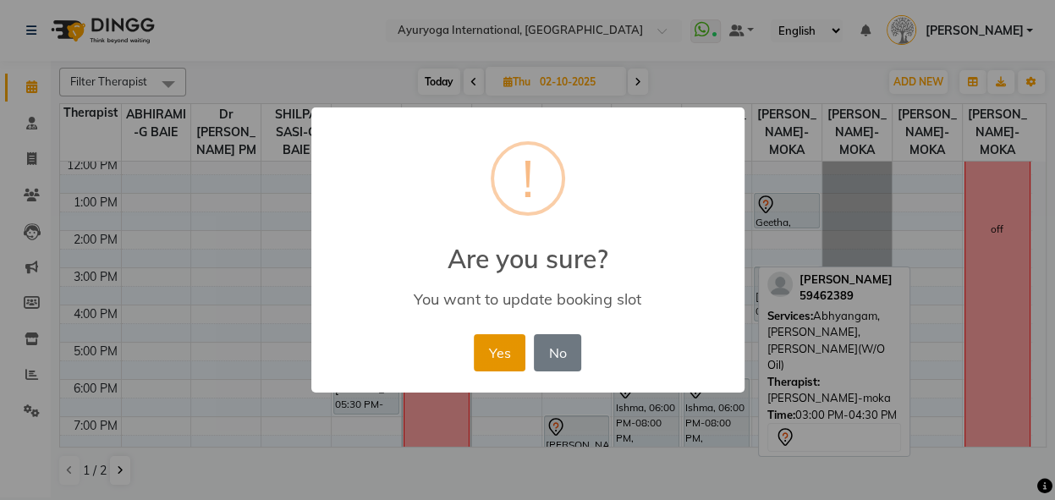
click at [502, 351] on button "Yes" at bounding box center [500, 352] width 52 height 37
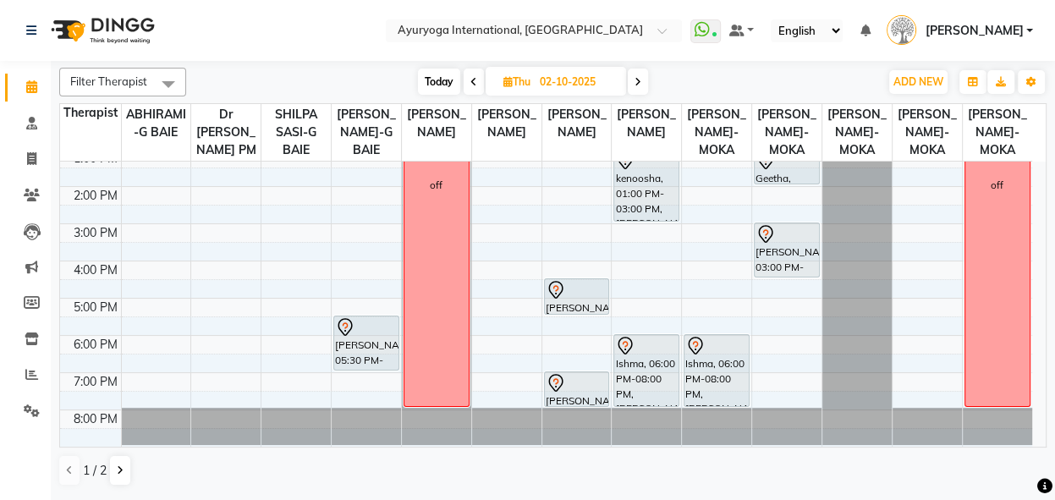
scroll to position [245, 0]
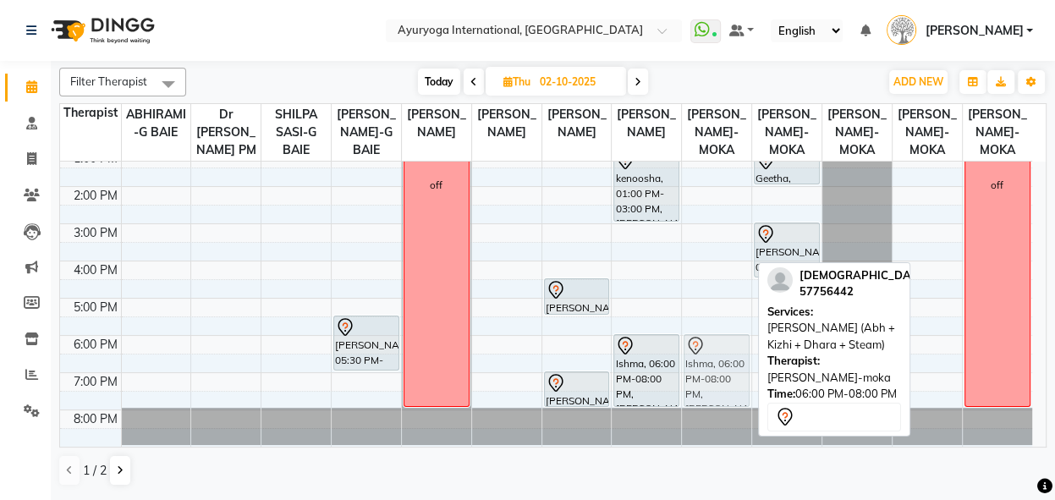
drag, startPoint x: 736, startPoint y: 377, endPoint x: 767, endPoint y: 379, distance: 31.3
click at [767, 379] on div "Filter Therapist Select All ABHIRAMI-G BAIE Dr [PERSON_NAME] PM SHILPA SASI-G B…" at bounding box center [552, 277] width 987 height 432
drag, startPoint x: 728, startPoint y: 391, endPoint x: 772, endPoint y: 386, distance: 44.3
click at [772, 386] on div "Filter Therapist Select All ABHIRAMI-G BAIE Dr [PERSON_NAME] PM SHILPA SASI-G B…" at bounding box center [552, 277] width 987 height 432
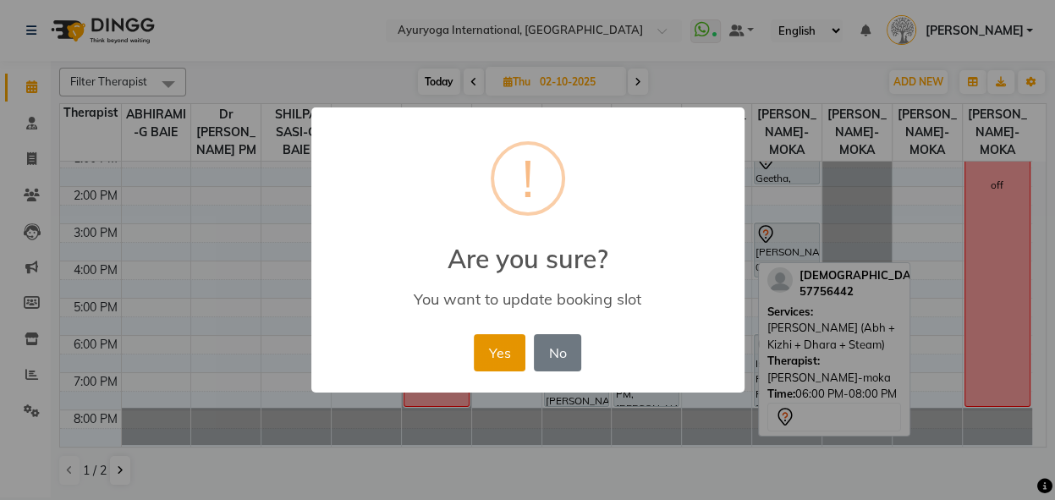
click at [505, 359] on button "Yes" at bounding box center [500, 352] width 52 height 37
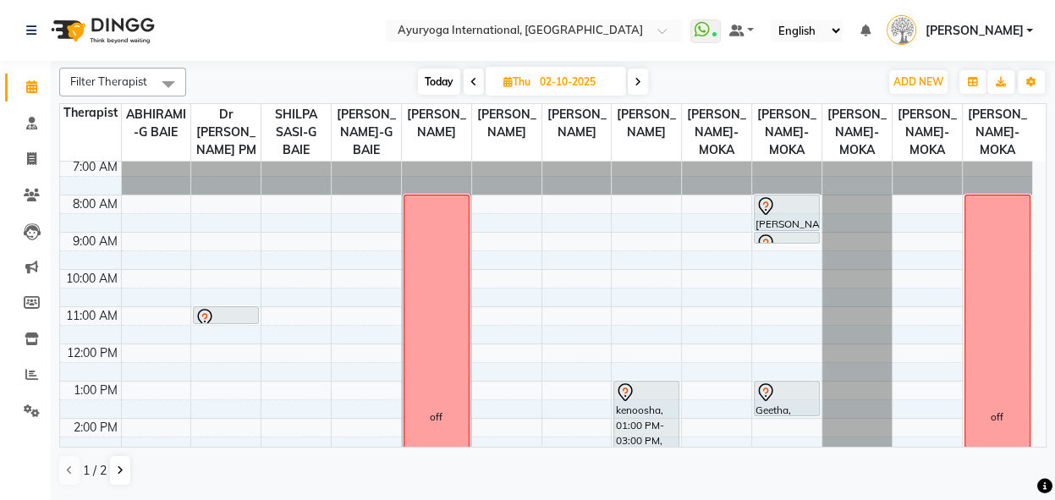
scroll to position [0, 0]
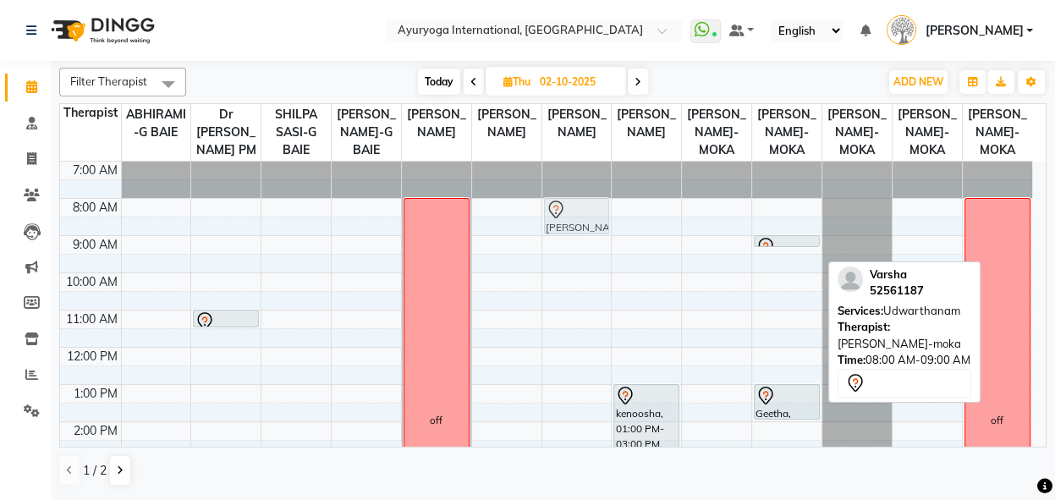
drag, startPoint x: 793, startPoint y: 256, endPoint x: 551, endPoint y: 249, distance: 242.1
click at [551, 249] on tr "sanasee, 11:00 AM-11:30 AM, Consultation with [PERSON_NAME] at [GEOGRAPHIC_DATA…" at bounding box center [546, 422] width 972 height 520
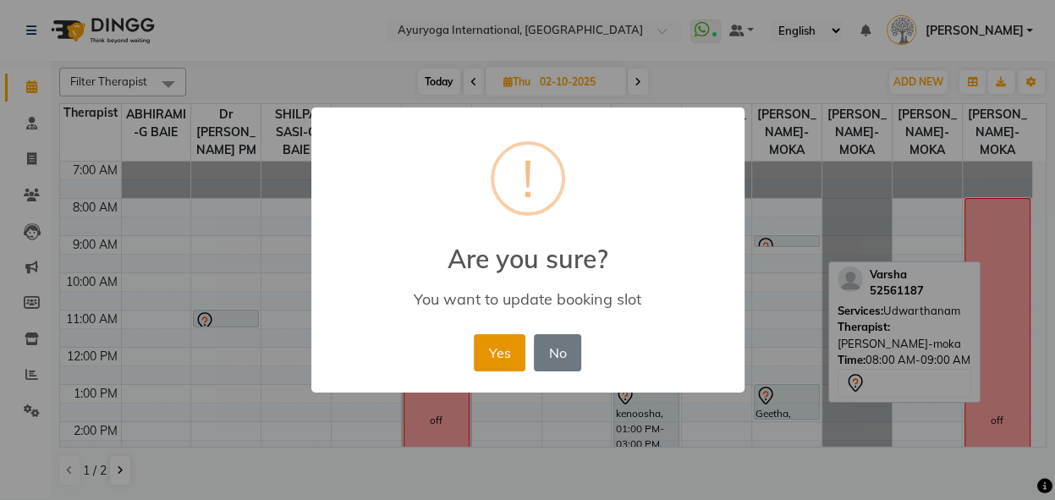
click at [503, 352] on button "Yes" at bounding box center [500, 352] width 52 height 37
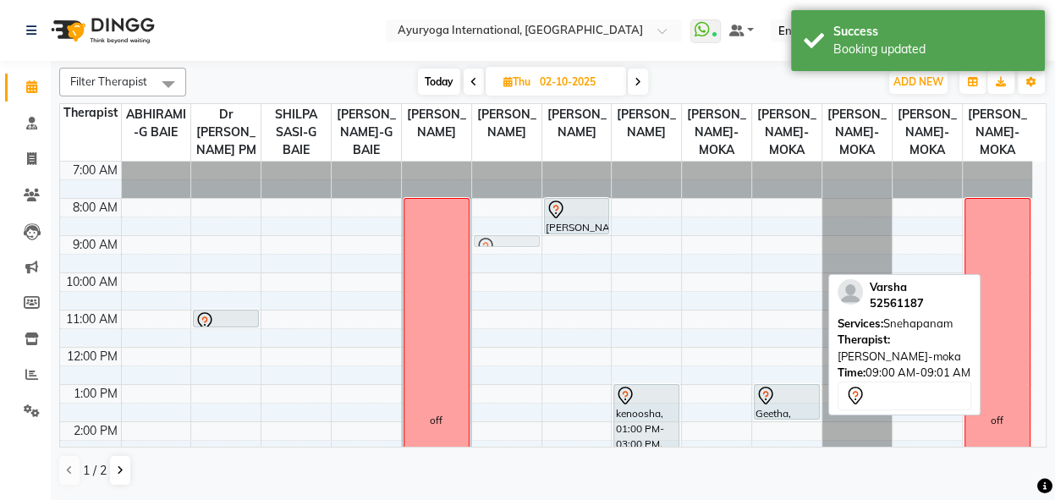
drag, startPoint x: 786, startPoint y: 273, endPoint x: 512, endPoint y: 279, distance: 274.2
click at [512, 279] on tr "sanasee, 11:00 AM-11:30 AM, Consultation with [PERSON_NAME] at [GEOGRAPHIC_DATA…" at bounding box center [546, 422] width 972 height 520
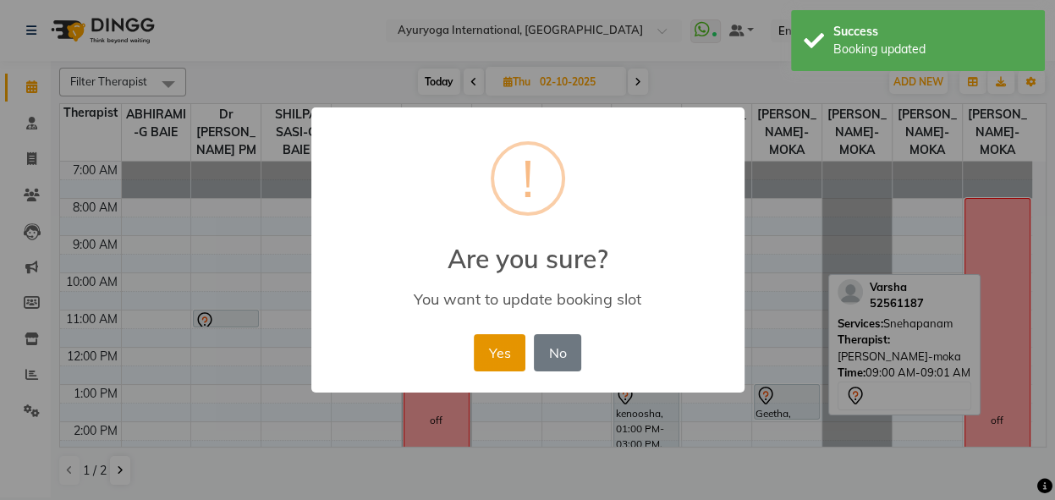
click at [508, 353] on button "Yes" at bounding box center [500, 352] width 52 height 37
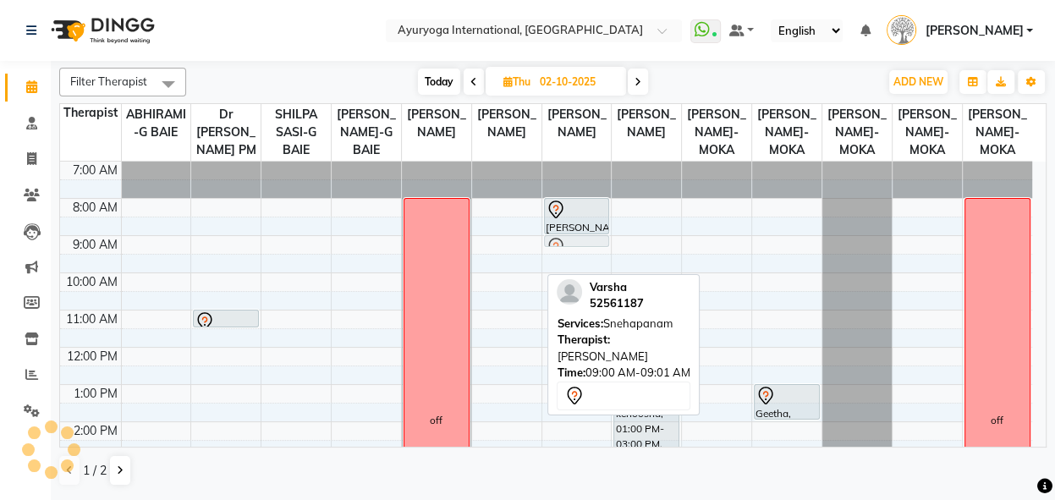
drag, startPoint x: 510, startPoint y: 272, endPoint x: 552, endPoint y: 273, distance: 41.5
click at [552, 273] on div "Filter Therapist Select All ABHIRAMI-G BAIE Dr [PERSON_NAME] PM SHILPA SASI-G B…" at bounding box center [552, 277] width 987 height 432
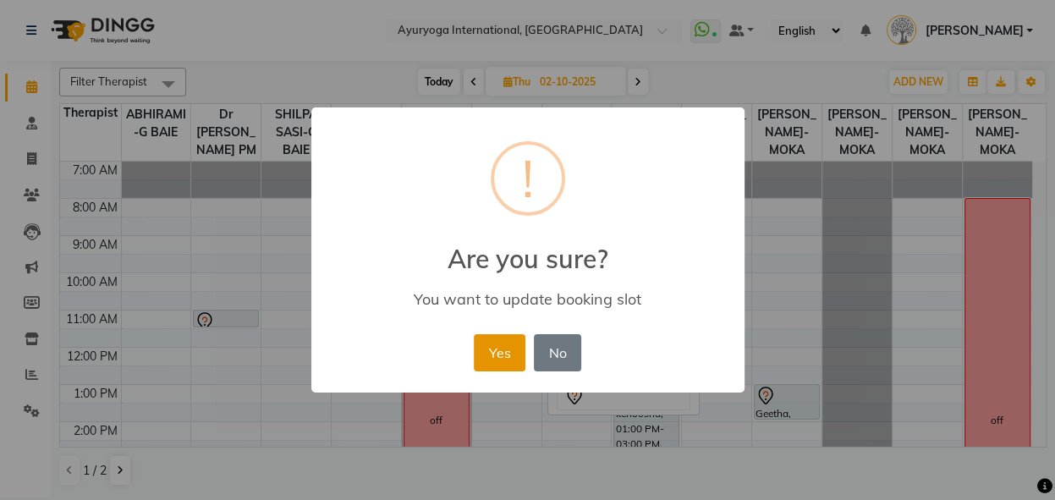
click at [503, 350] on button "Yes" at bounding box center [500, 352] width 52 height 37
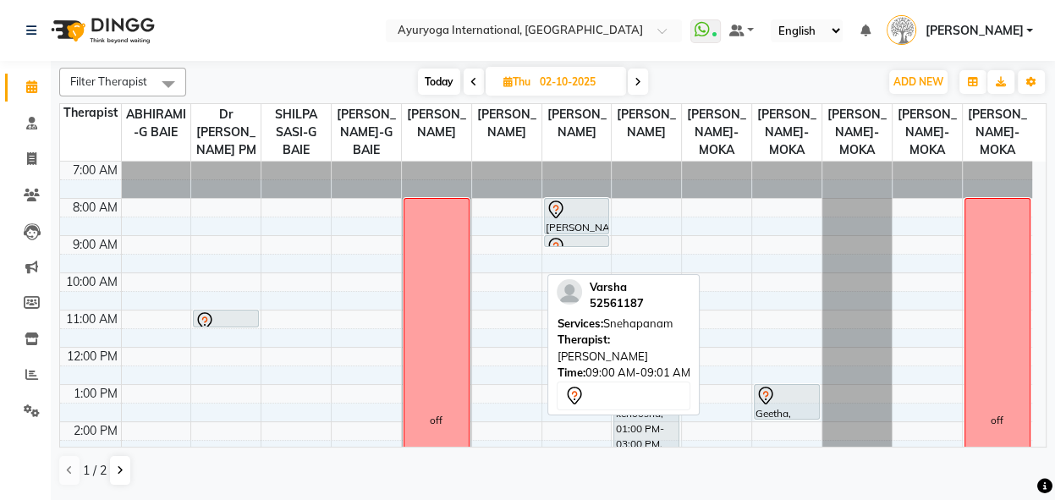
click at [713, 83] on div "Today Thu 02-10-2025" at bounding box center [533, 81] width 676 height 25
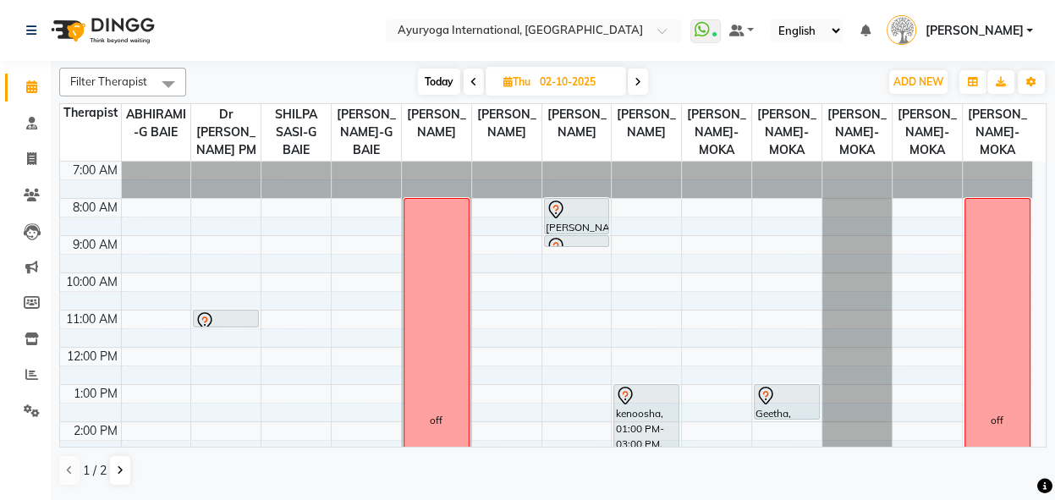
click at [716, 246] on div "7:00 AM 8:00 AM 9:00 AM 10:00 AM 11:00 AM 12:00 PM 1:00 PM 2:00 PM 3:00 PM 4:00…" at bounding box center [546, 422] width 972 height 520
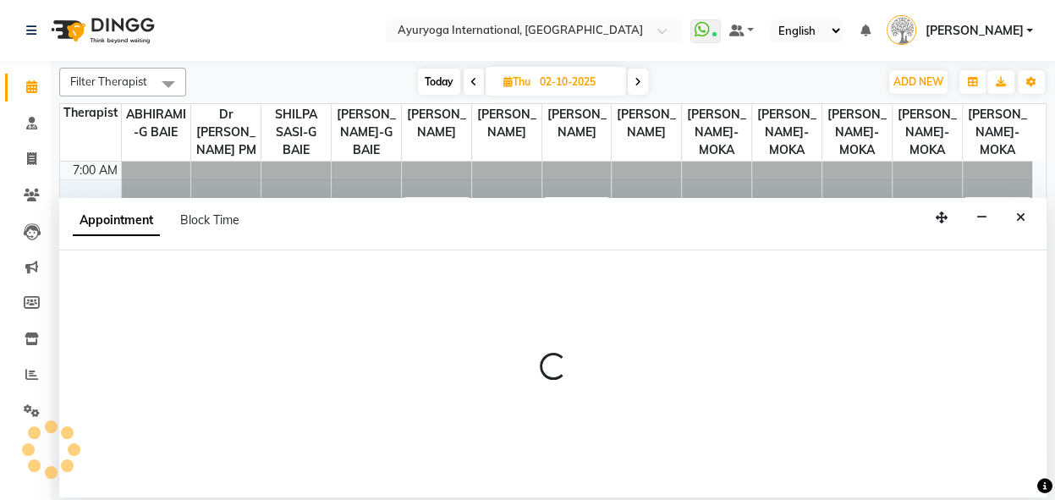
select select "77771"
select select "480"
select select "tentative"
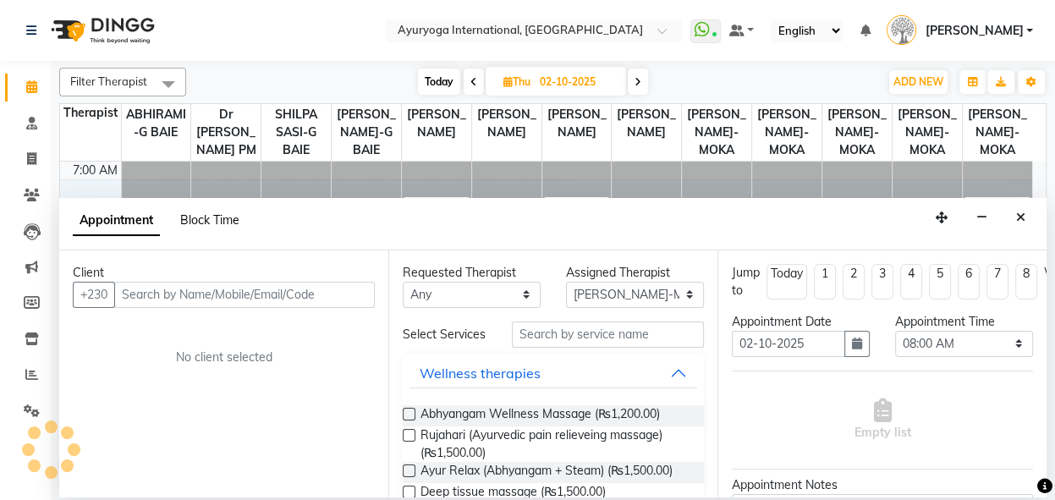
click at [210, 214] on span "Block Time" at bounding box center [209, 219] width 59 height 15
select select "77771"
select select "480"
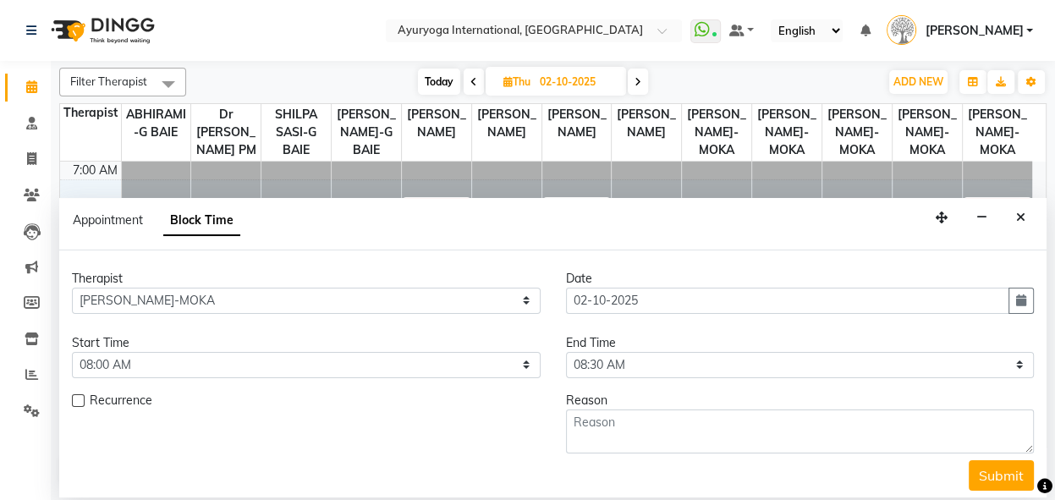
scroll to position [74, 0]
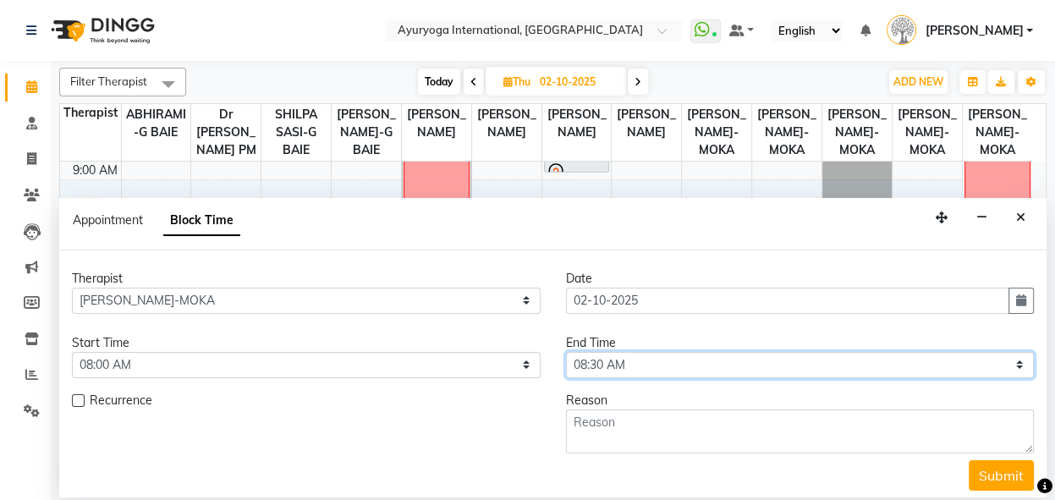
click at [970, 357] on select "Select 08:00 AM 08:15 AM 08:30 AM 08:45 AM 09:00 AM 09:15 AM 09:30 AM 09:45 AM …" at bounding box center [800, 365] width 469 height 26
select select "1200"
click at [566, 352] on select "Select 08:00 AM 08:15 AM 08:30 AM 08:45 AM 09:00 AM 09:15 AM 09:30 AM 09:45 AM …" at bounding box center [800, 365] width 469 height 26
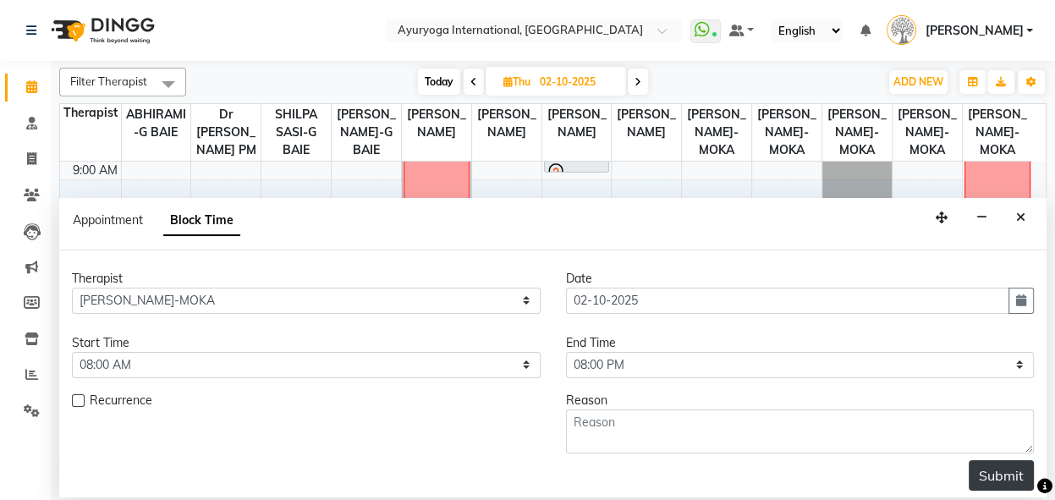
click at [998, 468] on button "Submit" at bounding box center [1001, 475] width 65 height 30
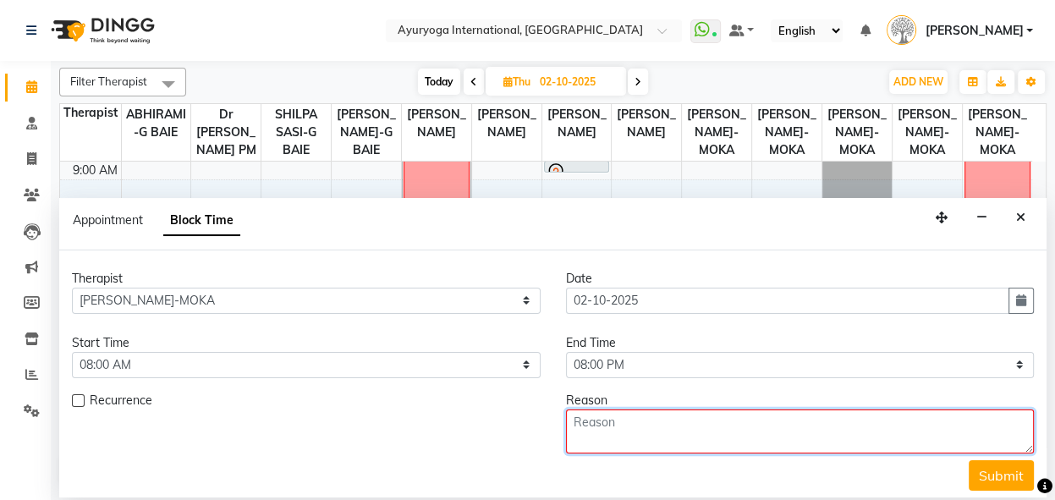
click at [883, 426] on textarea at bounding box center [800, 431] width 469 height 44
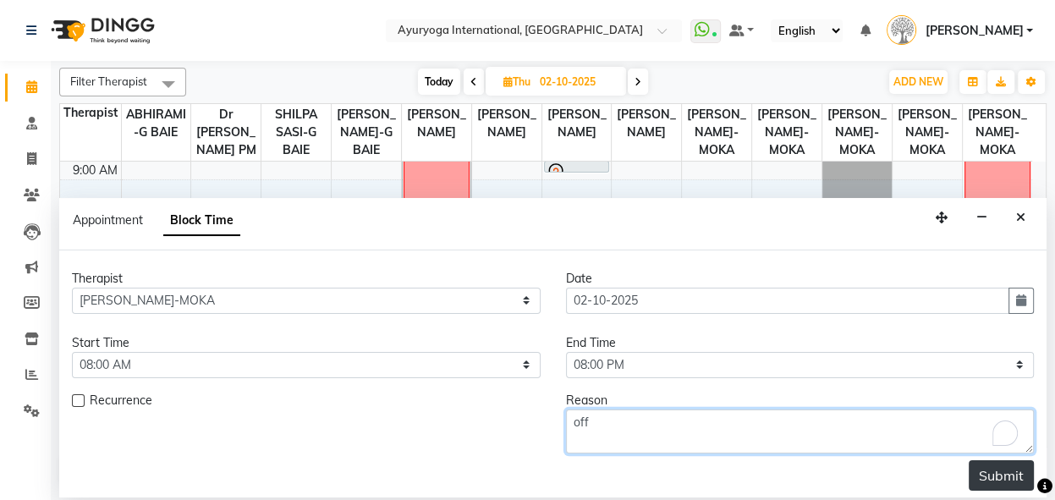
type textarea "off"
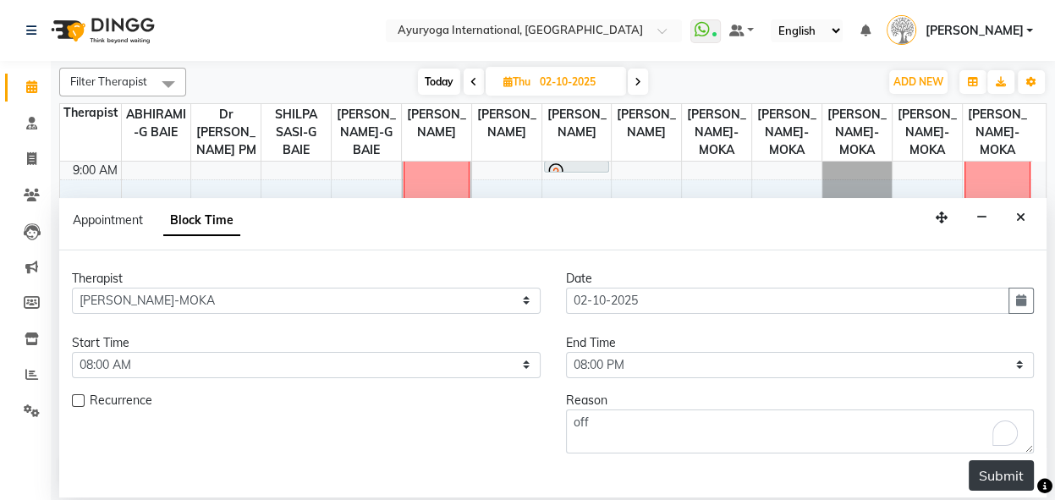
click at [973, 482] on button "Submit" at bounding box center [1001, 475] width 65 height 30
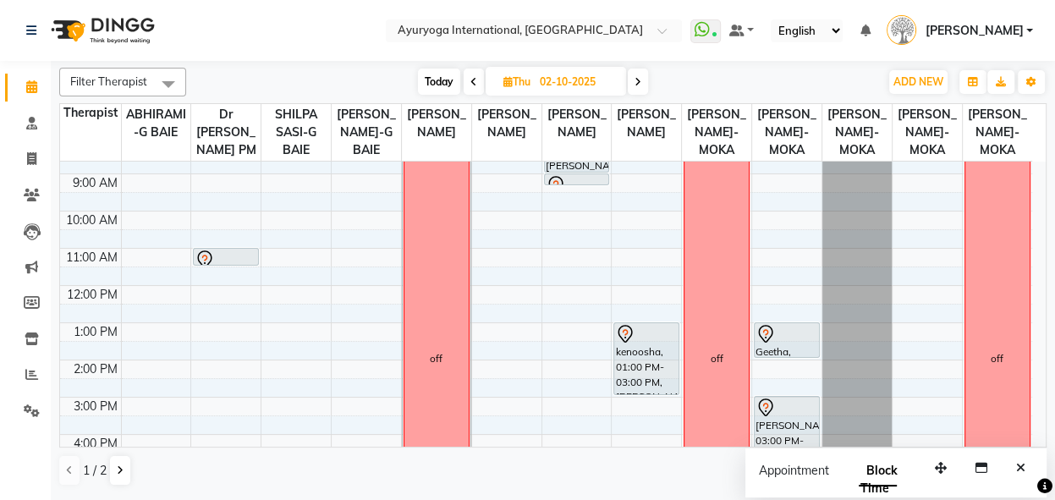
scroll to position [22, 0]
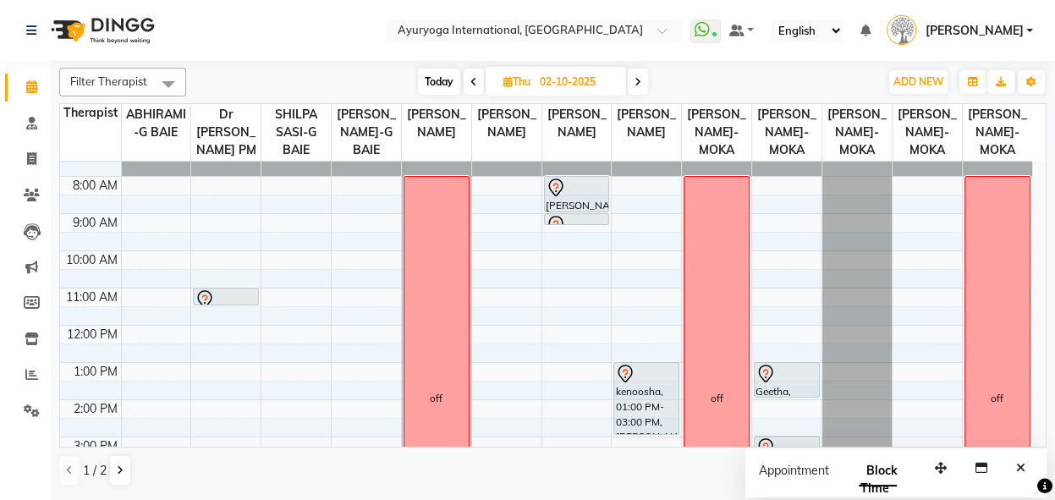
click at [438, 87] on span "Today" at bounding box center [439, 82] width 42 height 26
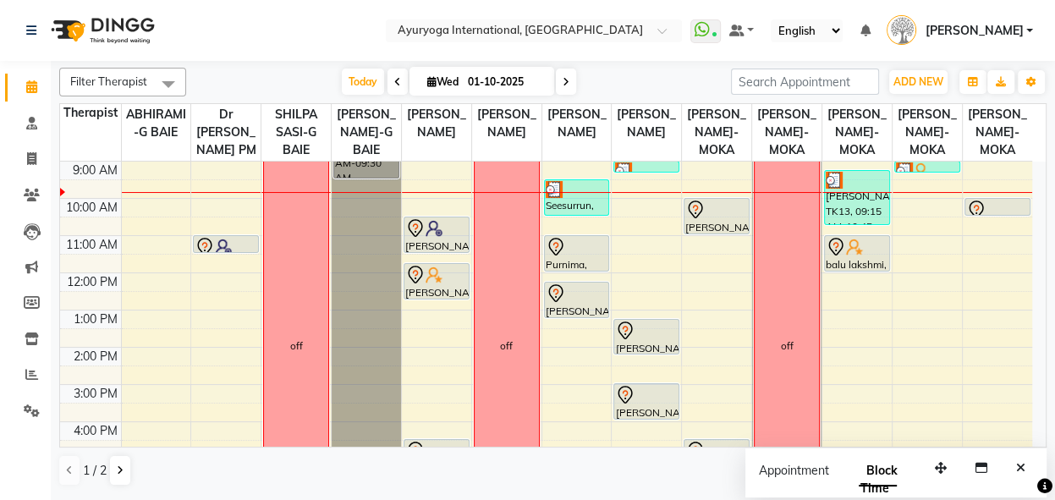
scroll to position [0, 0]
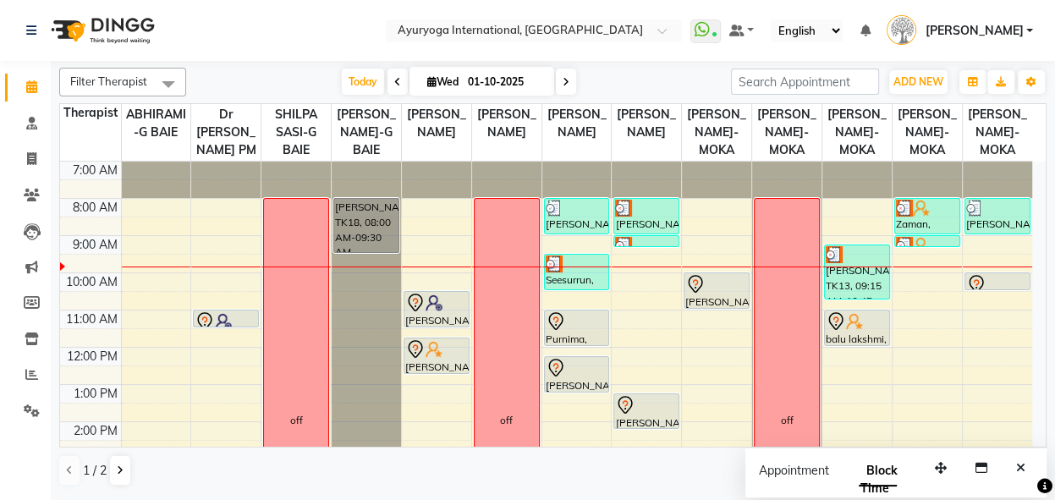
click at [558, 85] on span at bounding box center [566, 82] width 20 height 26
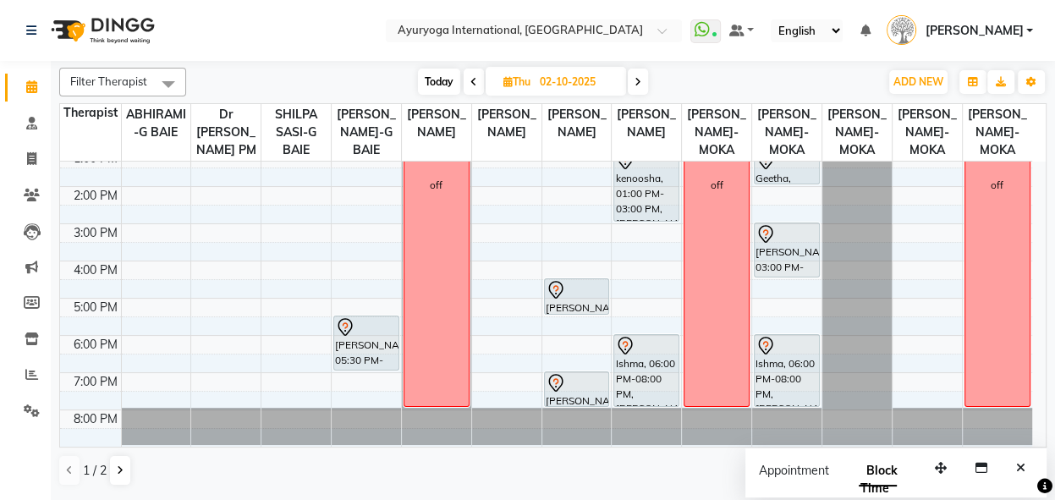
scroll to position [268, 0]
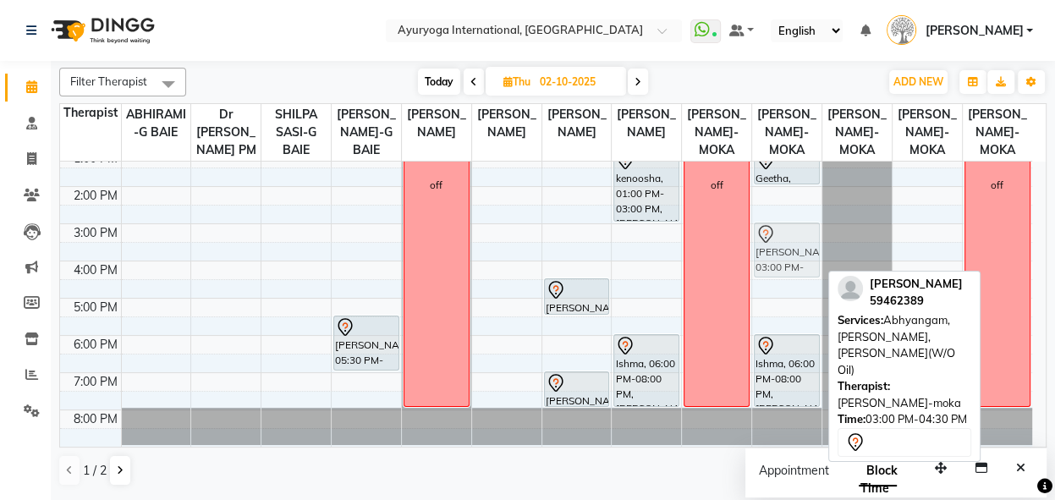
click at [845, 242] on tr "sanasee, 11:00 AM-11:30 AM, Consultation with [PERSON_NAME] at [GEOGRAPHIC_DATA…" at bounding box center [546, 186] width 972 height 520
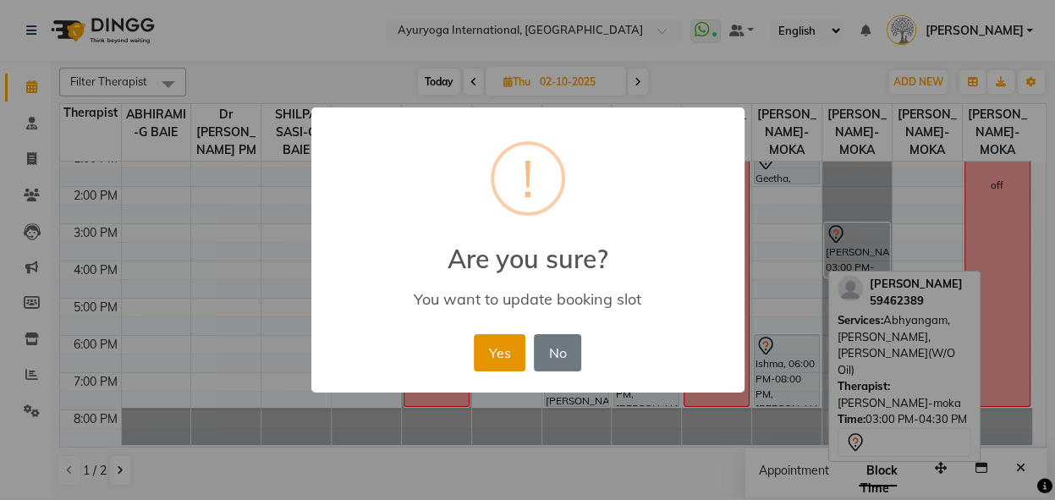
click at [510, 353] on button "Yes" at bounding box center [500, 352] width 52 height 37
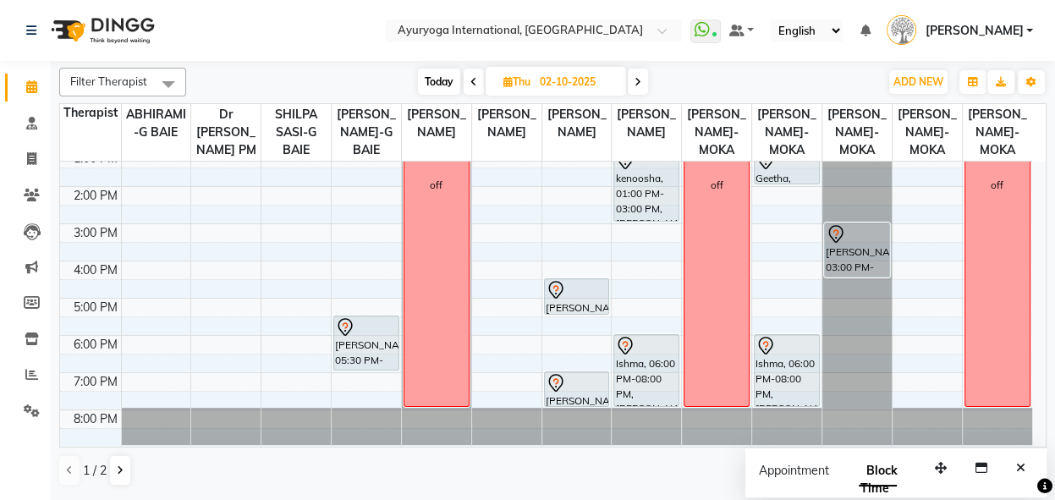
click at [436, 80] on span "Today" at bounding box center [439, 82] width 42 height 26
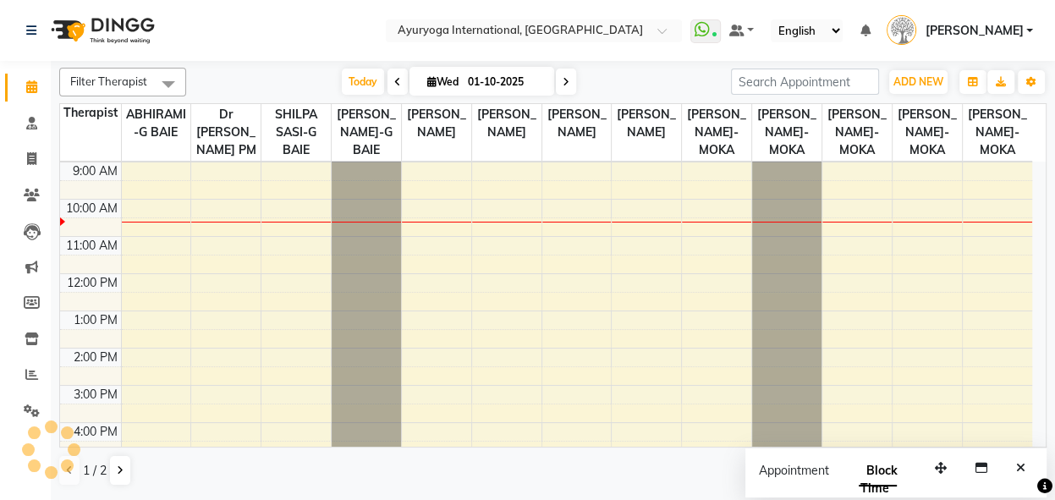
scroll to position [0, 0]
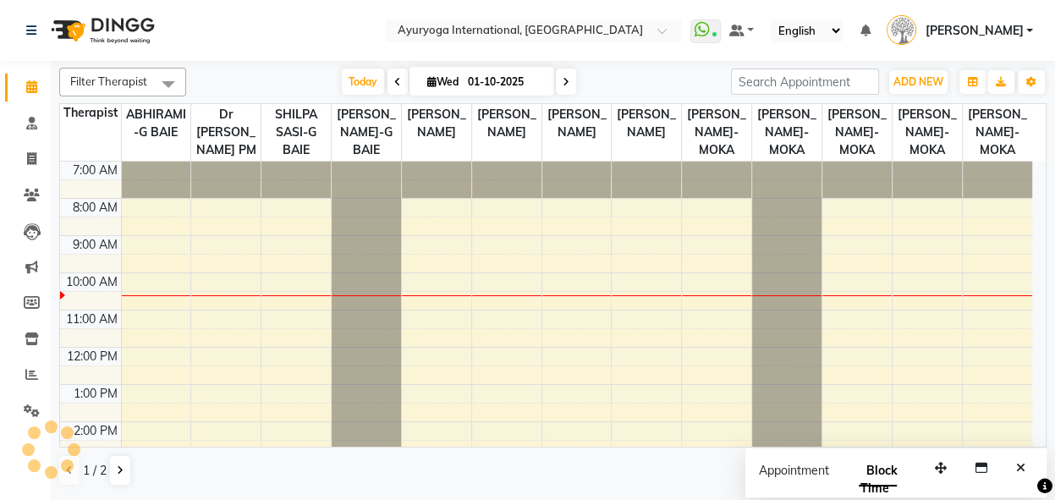
click at [1020, 198] on div at bounding box center [997, 180] width 69 height 36
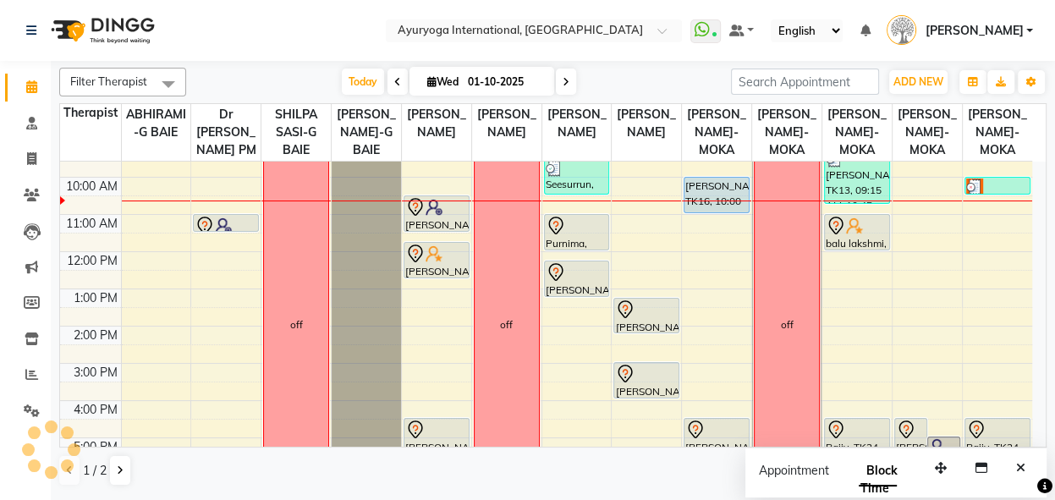
scroll to position [94, 0]
drag, startPoint x: 1032, startPoint y: 310, endPoint x: 1040, endPoint y: 332, distance: 23.3
click at [1040, 332] on div "7:00 AM 8:00 AM 9:00 AM 10:00 AM 11:00 AM 12:00 PM 1:00 PM 2:00 PM 3:00 PM 4:00…" at bounding box center [553, 304] width 986 height 285
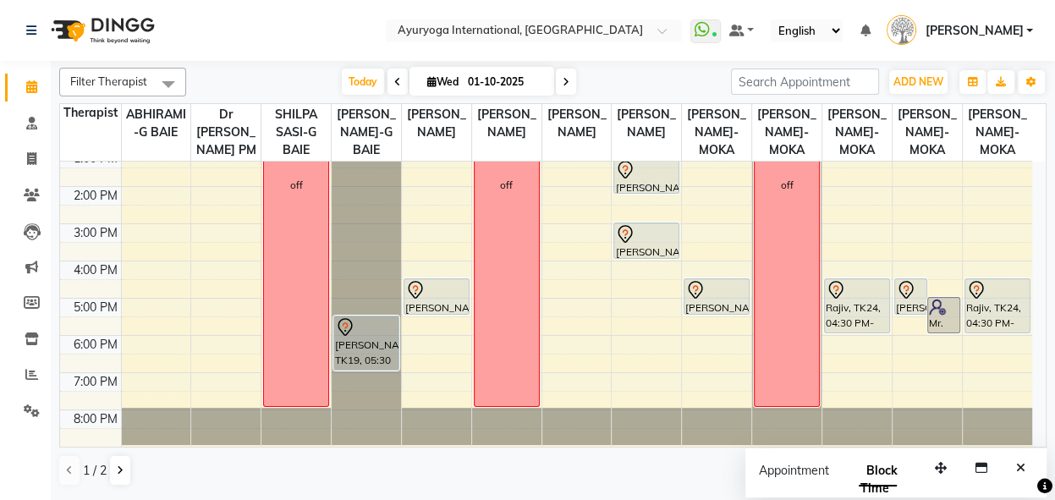
scroll to position [268, 0]
click at [570, 78] on span at bounding box center [566, 82] width 20 height 26
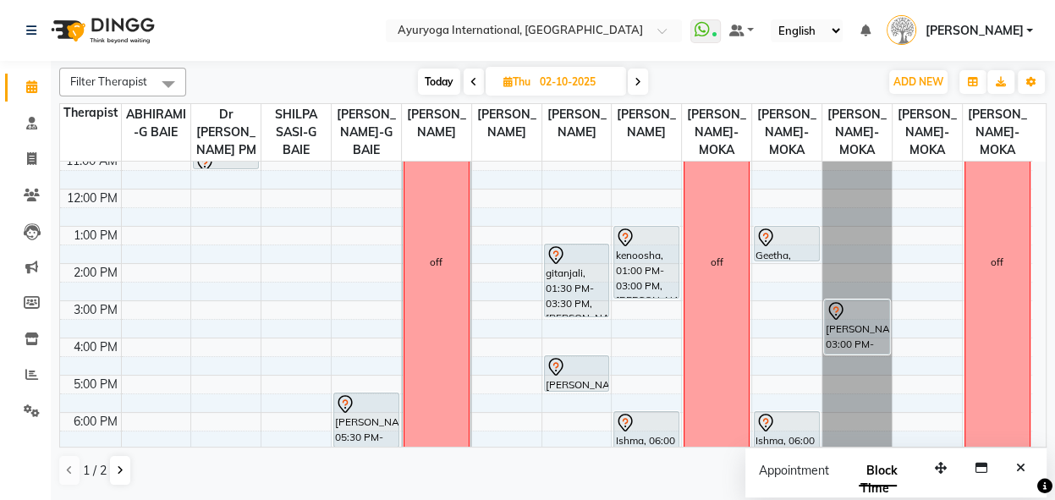
scroll to position [168, 0]
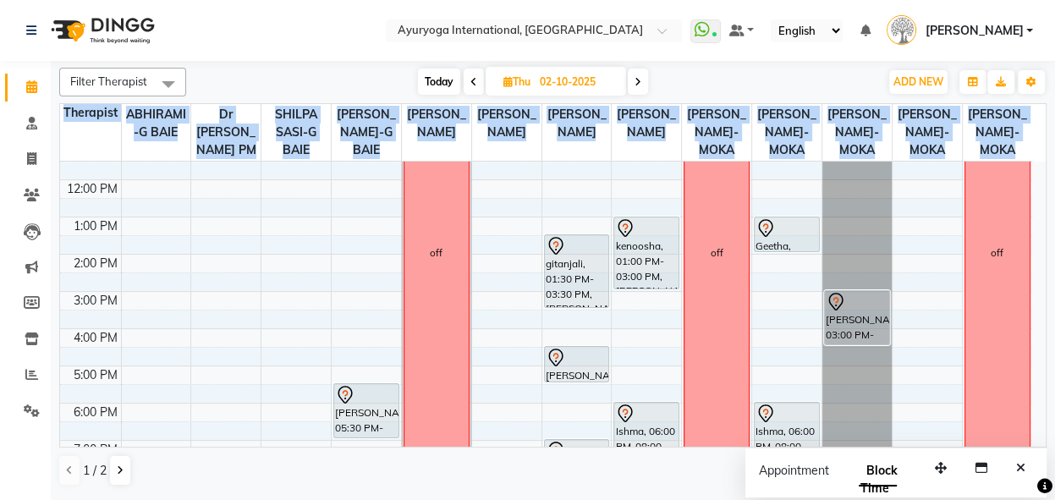
drag, startPoint x: 1052, startPoint y: 324, endPoint x: 1041, endPoint y: 343, distance: 21.6
click at [1041, 343] on div "Filter Therapist Select All ABHIRAMI-G BAIE Dr [PERSON_NAME] PM SHILPA SASI-G B…" at bounding box center [553, 279] width 1004 height 437
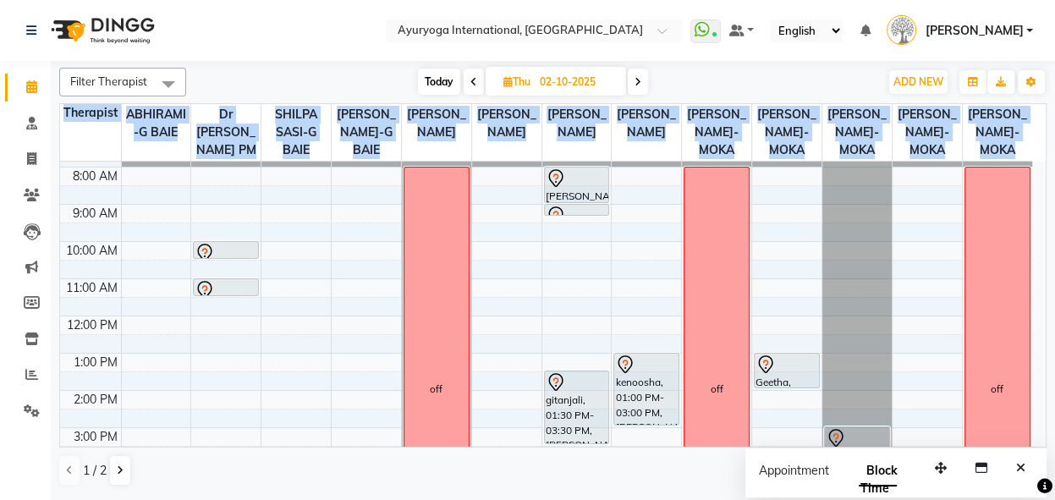
scroll to position [0, 0]
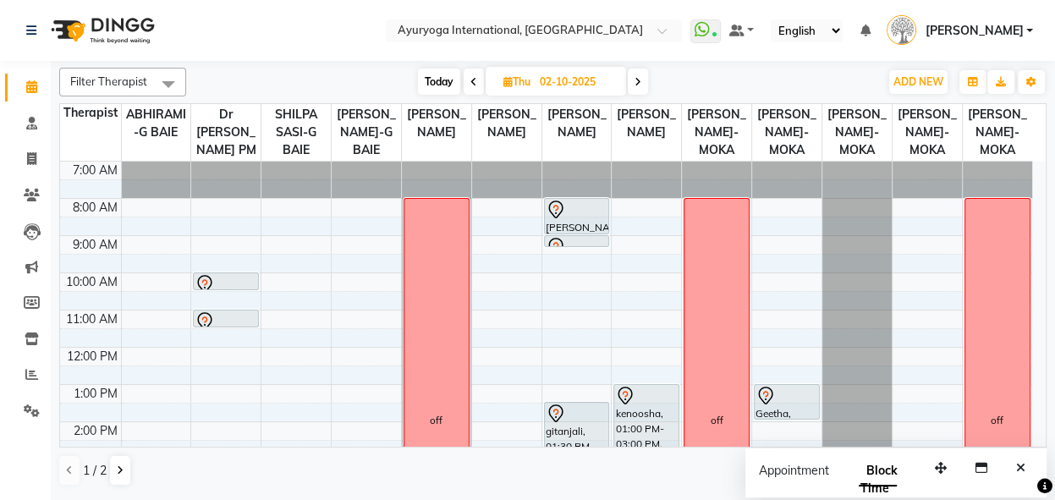
click at [1052, 254] on div "Filter Therapist Select All ABHIRAMI-G BAIE Dr [PERSON_NAME] PM SHILPA SASI-G B…" at bounding box center [553, 279] width 1004 height 437
click at [470, 77] on icon at bounding box center [473, 82] width 7 height 10
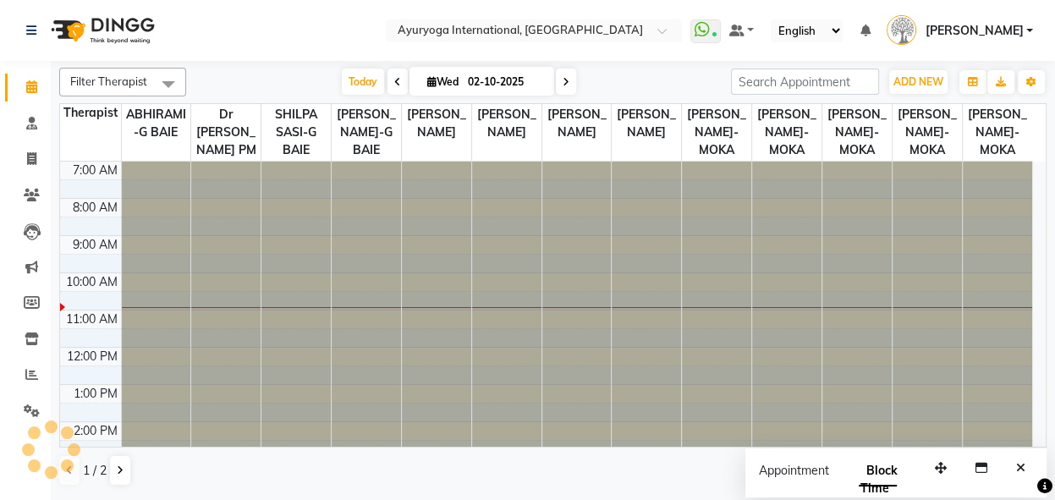
type input "01-10-2025"
